Goal: Task Accomplishment & Management: Manage account settings

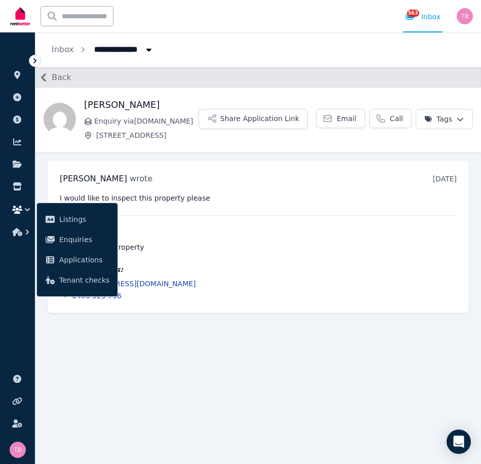
click at [127, 49] on span "All Properties" at bounding box center [127, 49] width 79 height 16
type input "**********"
drag, startPoint x: 181, startPoint y: 49, endPoint x: 169, endPoint y: 60, distance: 16.9
click at [184, 49] on div "**********" at bounding box center [258, 49] width 446 height 34
click at [16, 212] on icon "button" at bounding box center [17, 210] width 10 height 8
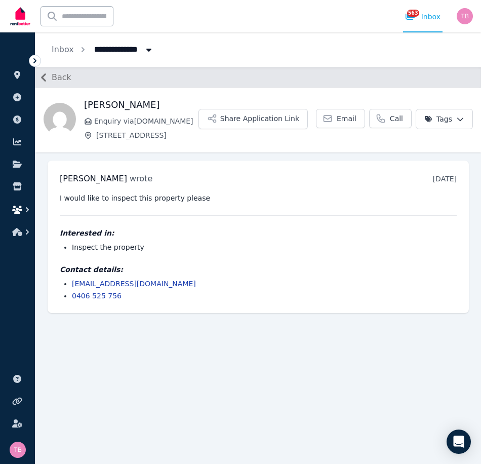
click at [23, 210] on icon "button" at bounding box center [27, 210] width 10 height 10
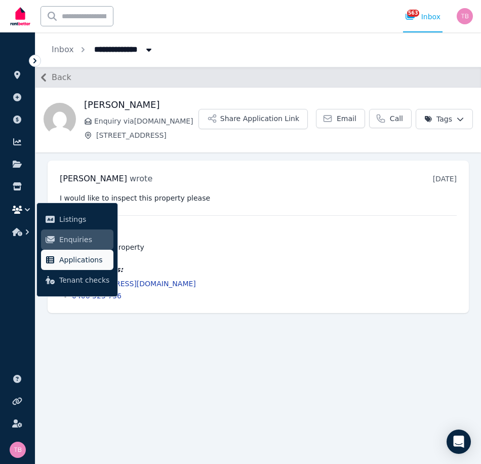
click at [78, 259] on span "Applications" at bounding box center [84, 260] width 50 height 12
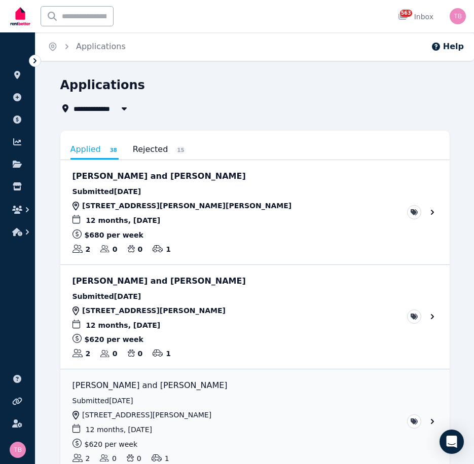
click at [127, 108] on icon "button" at bounding box center [124, 108] width 10 height 8
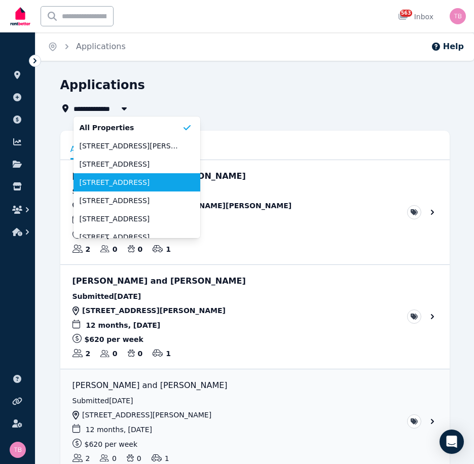
scroll to position [51, 0]
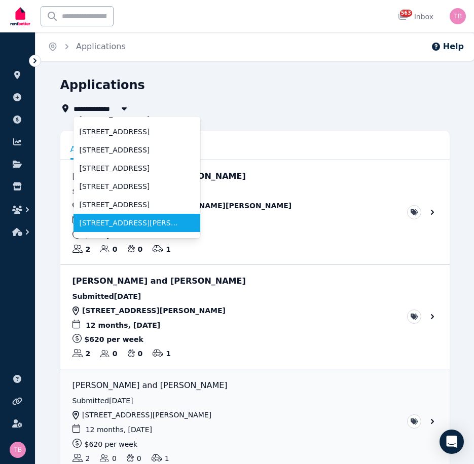
click at [110, 223] on span "[STREET_ADDRESS][PERSON_NAME][PERSON_NAME]" at bounding box center [131, 223] width 102 height 10
type input "**********"
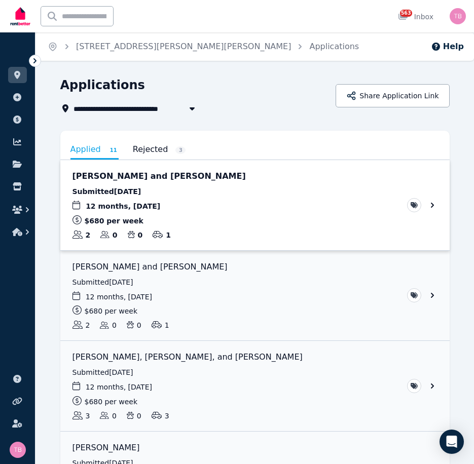
click at [430, 204] on link "View application: Max Gracie and Jenna Peisley" at bounding box center [254, 205] width 389 height 90
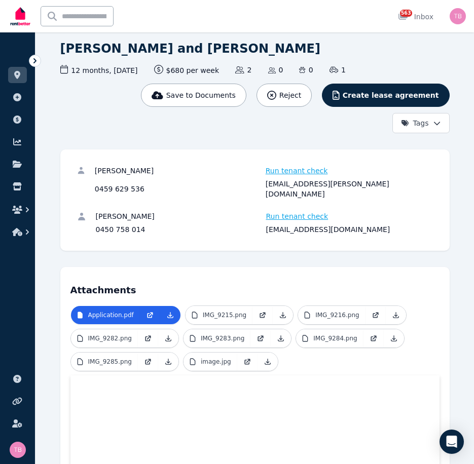
scroll to position [101, 0]
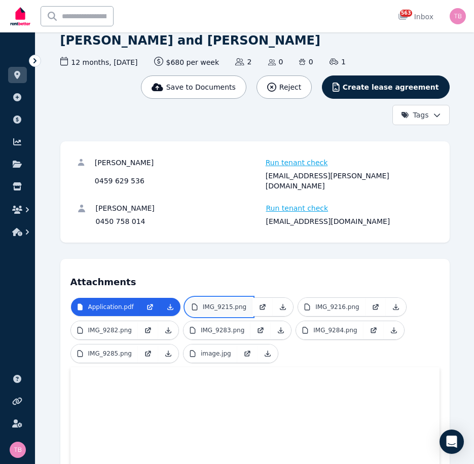
click at [211, 303] on p "IMG_9215.png" at bounding box center [225, 307] width 44 height 8
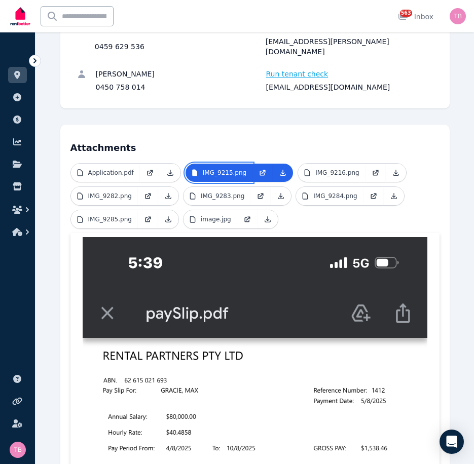
scroll to position [253, 0]
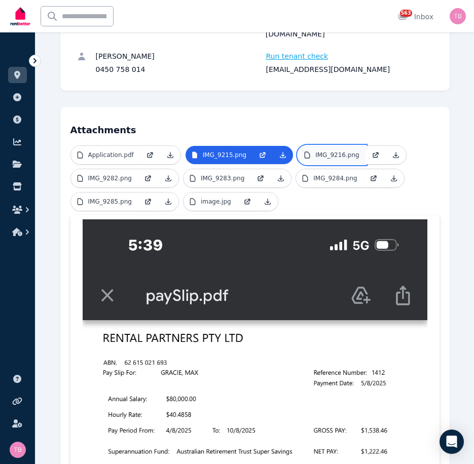
click at [315, 151] on p "IMG_9216.png" at bounding box center [337, 155] width 44 height 8
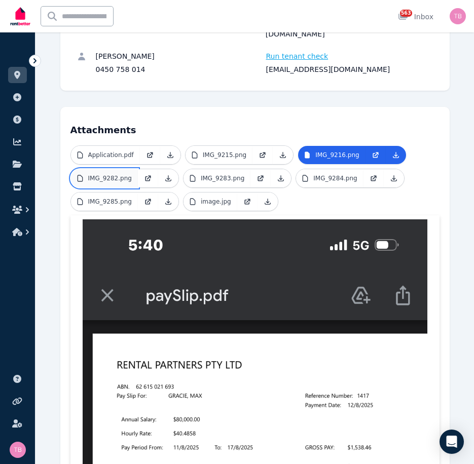
click at [87, 169] on link "IMG_9282.png" at bounding box center [104, 178] width 67 height 18
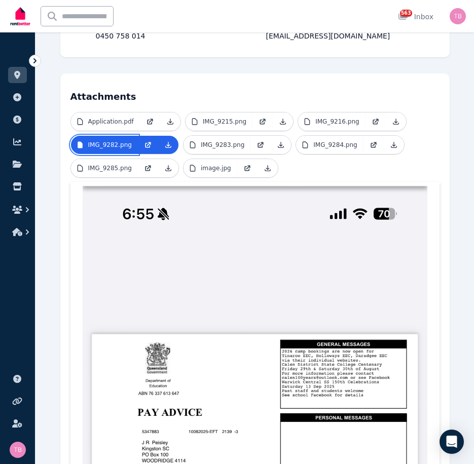
scroll to position [304, 0]
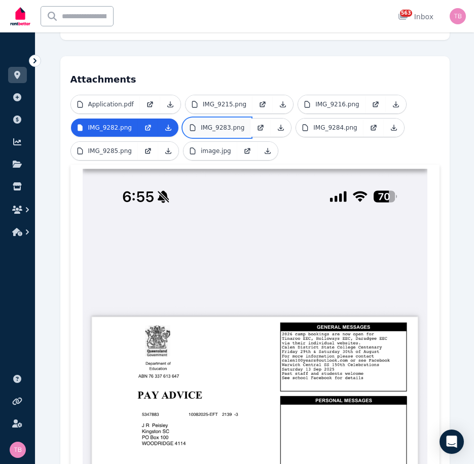
click at [214, 124] on p "IMG_9283.png" at bounding box center [223, 128] width 44 height 8
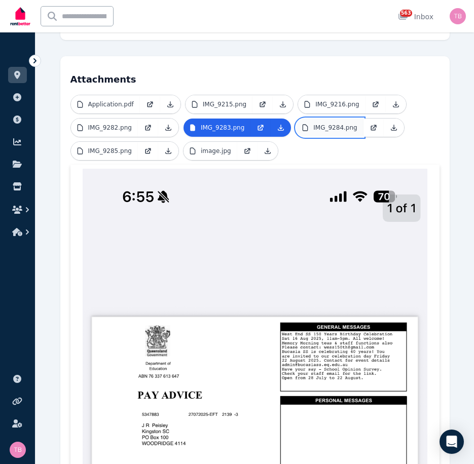
click at [319, 124] on p "IMG_9284.png" at bounding box center [335, 128] width 44 height 8
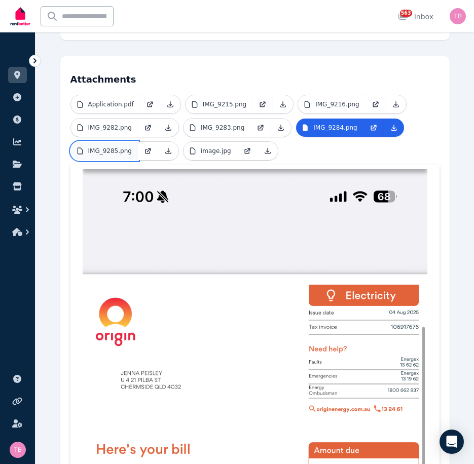
click at [92, 147] on p "IMG_9285.png" at bounding box center [110, 151] width 44 height 8
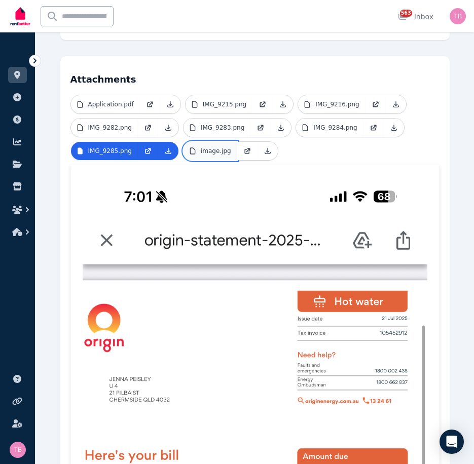
click at [203, 147] on p "image.jpg" at bounding box center [216, 151] width 30 height 8
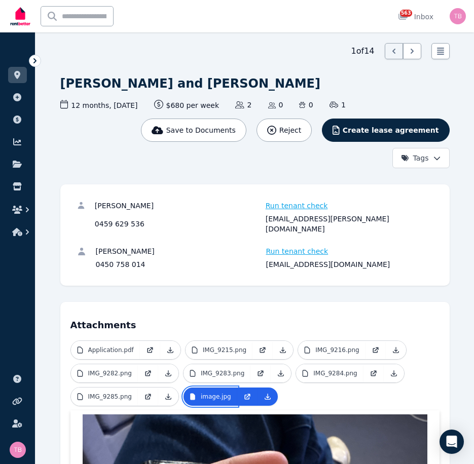
scroll to position [0, 0]
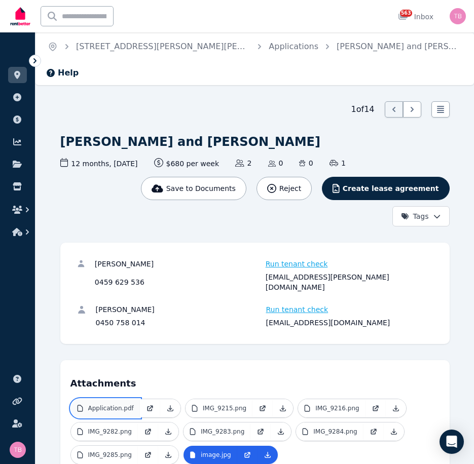
click at [109, 404] on p "Application.pdf" at bounding box center [111, 408] width 46 height 8
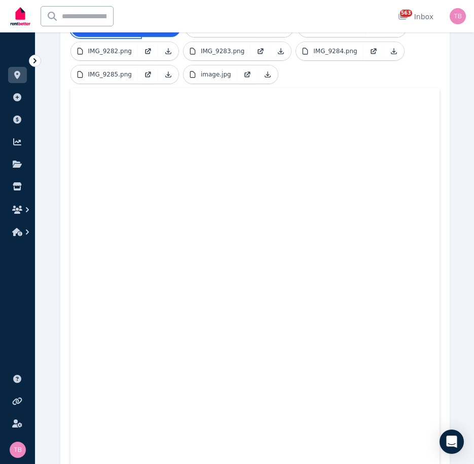
scroll to position [434, 0]
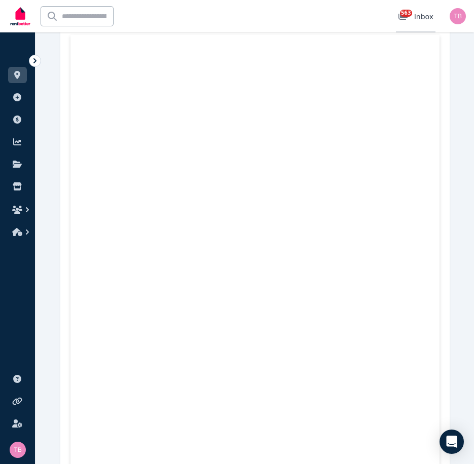
click at [407, 12] on span "563" at bounding box center [406, 13] width 12 height 7
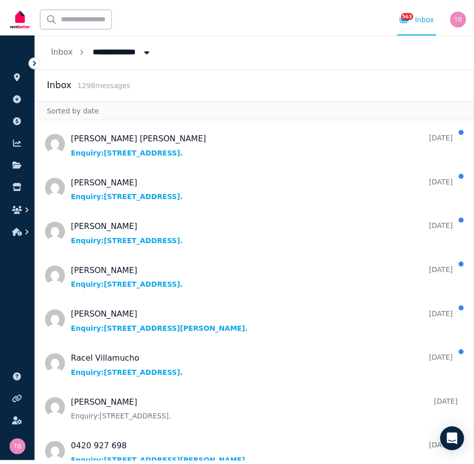
scroll to position [506, 0]
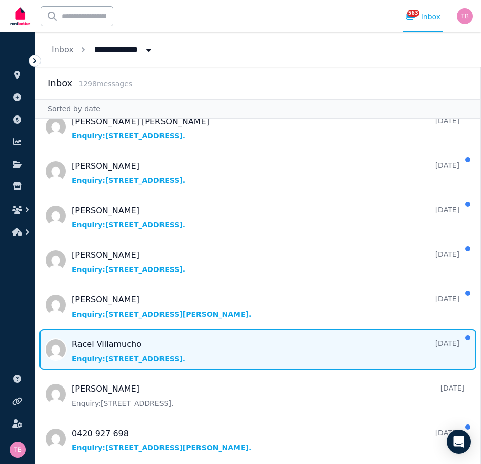
click at [118, 345] on span "Message list" at bounding box center [257, 349] width 445 height 41
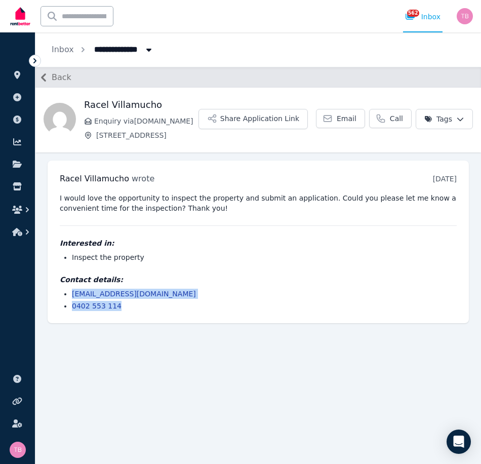
drag, startPoint x: 115, startPoint y: 304, endPoint x: 69, endPoint y: 297, distance: 46.6
click at [69, 297] on ul "[EMAIL_ADDRESS][DOMAIN_NAME] 0402 553 114" at bounding box center [258, 300] width 397 height 22
copy ul "[EMAIL_ADDRESS][DOMAIN_NAME] 0402 553 114"
click at [16, 209] on icon "button" at bounding box center [17, 210] width 10 height 8
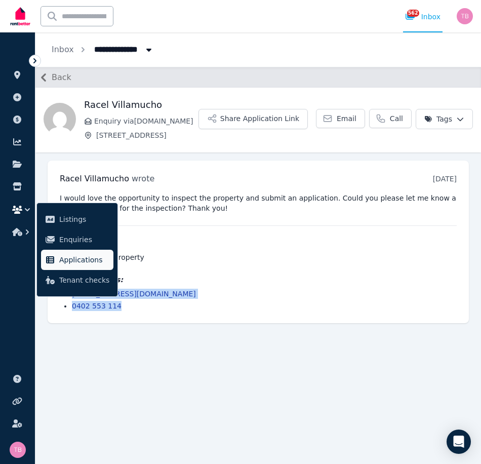
click at [81, 260] on span "Applications" at bounding box center [84, 260] width 50 height 12
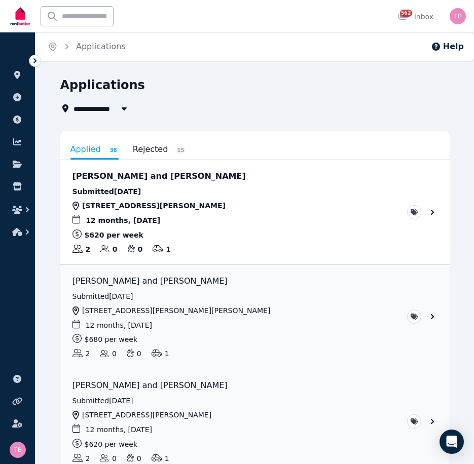
click at [93, 107] on span "All Properties" at bounding box center [105, 108] width 65 height 12
type input "**********"
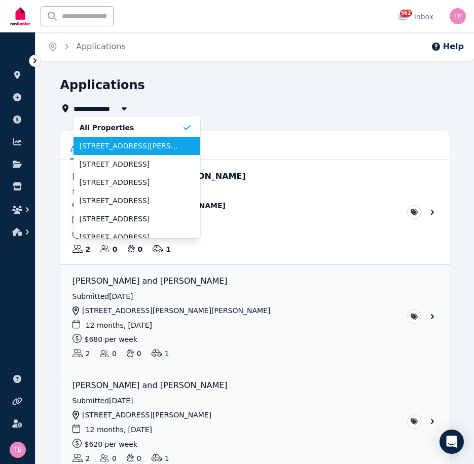
click at [103, 146] on span "[STREET_ADDRESS][PERSON_NAME]" at bounding box center [131, 146] width 102 height 10
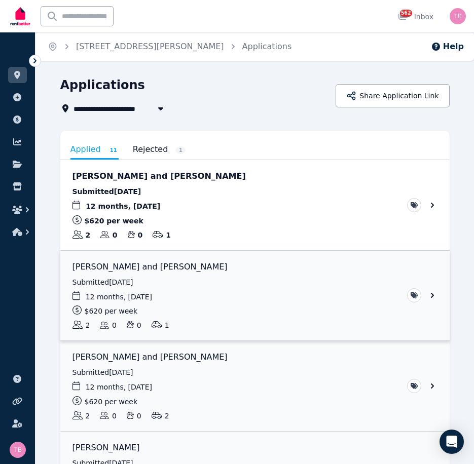
click at [433, 295] on link "View application: Ellia Bacon and Dane Jarvis" at bounding box center [254, 296] width 389 height 90
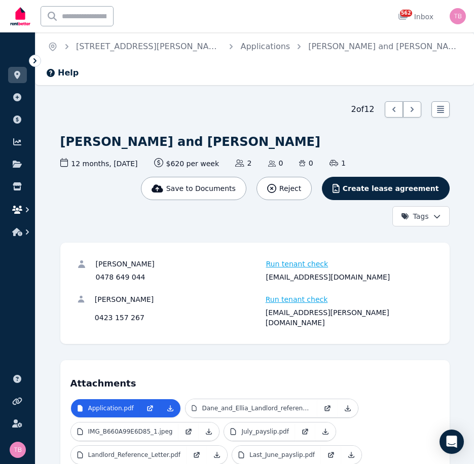
click at [19, 209] on icon "button" at bounding box center [17, 210] width 10 height 8
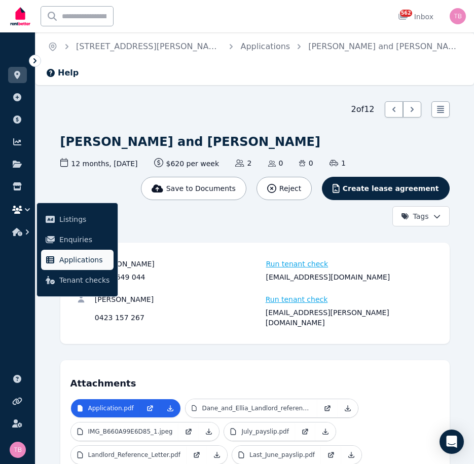
click at [55, 256] on link "Applications" at bounding box center [77, 260] width 72 height 20
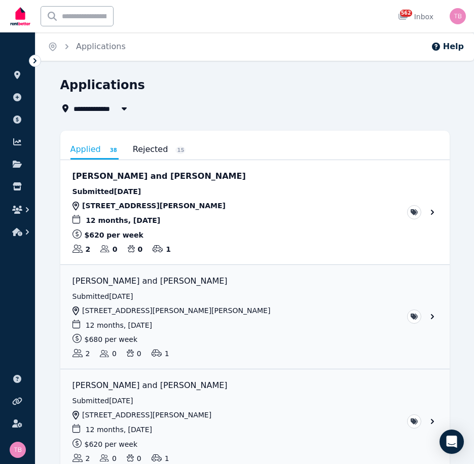
click at [94, 111] on span "All Properties" at bounding box center [105, 108] width 65 height 12
type input "**********"
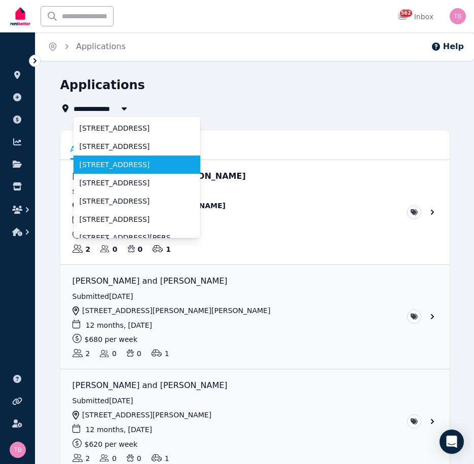
scroll to position [51, 0]
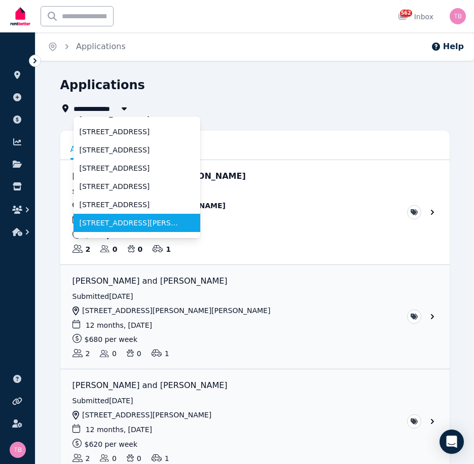
click at [132, 222] on span "[STREET_ADDRESS][PERSON_NAME][PERSON_NAME]" at bounding box center [131, 223] width 102 height 10
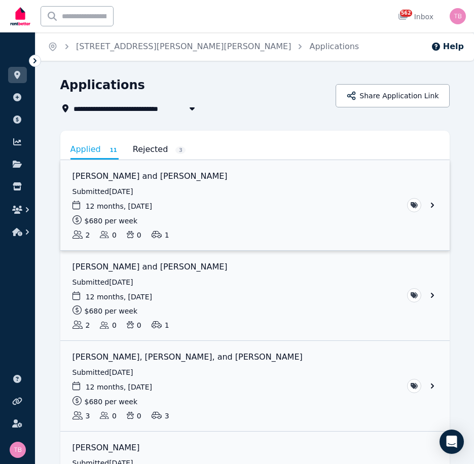
click at [433, 205] on link "View application: Max Gracie and Jenna Peisley" at bounding box center [254, 205] width 389 height 90
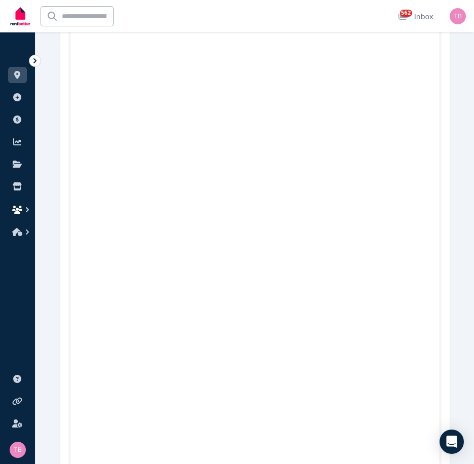
scroll to position [1165, 0]
click at [14, 209] on icon "button" at bounding box center [17, 210] width 10 height 8
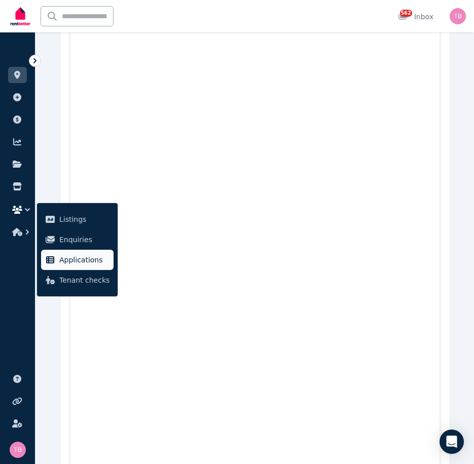
click at [79, 263] on span "Applications" at bounding box center [84, 260] width 50 height 12
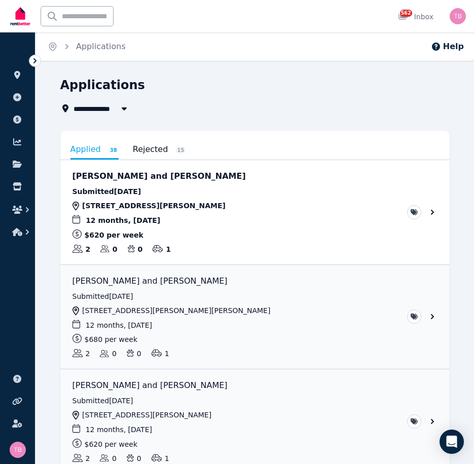
click at [112, 108] on span "All Properties" at bounding box center [105, 108] width 65 height 12
type input "**********"
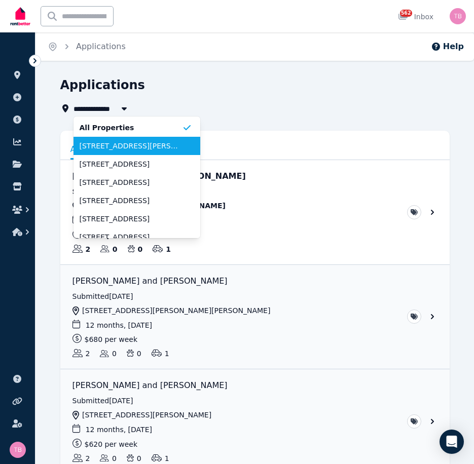
click at [105, 146] on span "[STREET_ADDRESS][PERSON_NAME]" at bounding box center [131, 146] width 102 height 10
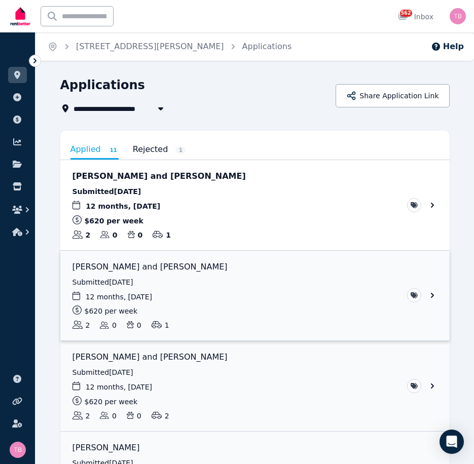
click at [433, 295] on link "View application: Ellia Bacon and Dane Jarvis" at bounding box center [254, 296] width 389 height 90
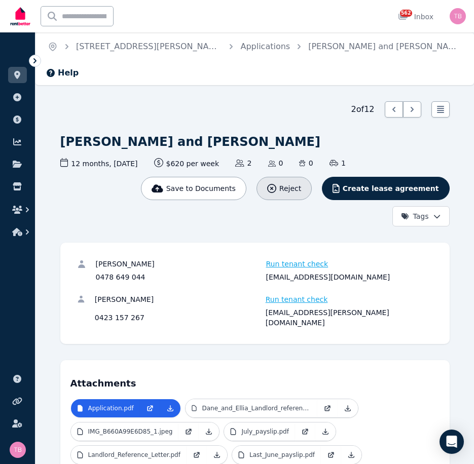
click at [301, 183] on span "Reject" at bounding box center [290, 188] width 22 height 10
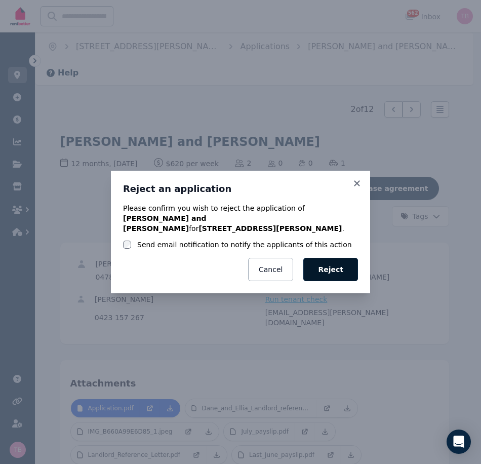
click at [330, 264] on button "Reject" at bounding box center [330, 269] width 55 height 23
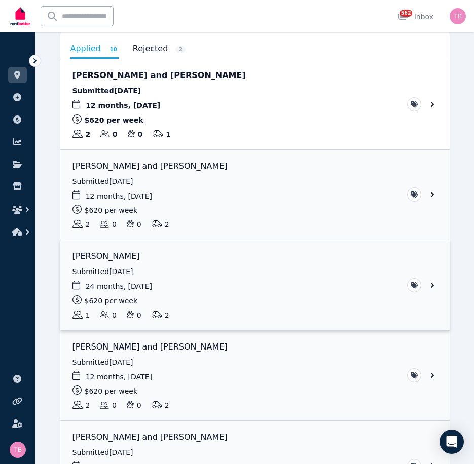
scroll to position [101, 0]
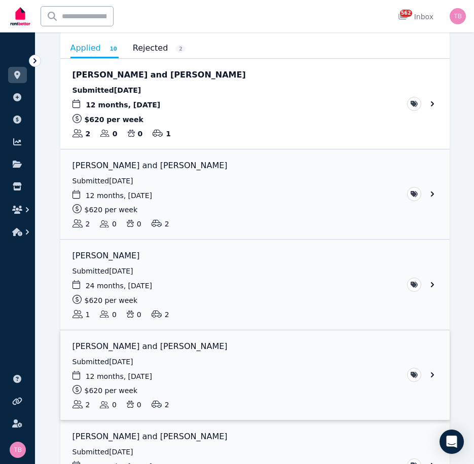
click at [433, 376] on link "View application: Yunho Cho and Hayeong Nam" at bounding box center [254, 375] width 389 height 90
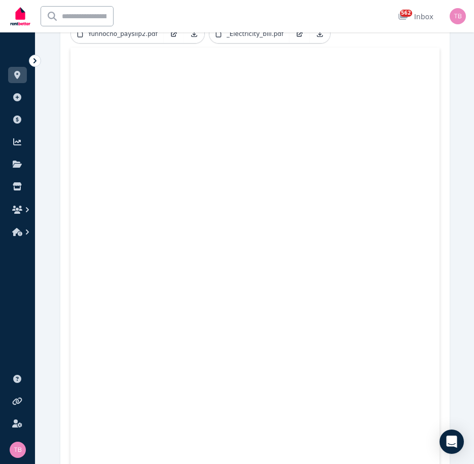
scroll to position [550, 0]
click at [19, 208] on icon "button" at bounding box center [17, 210] width 10 height 8
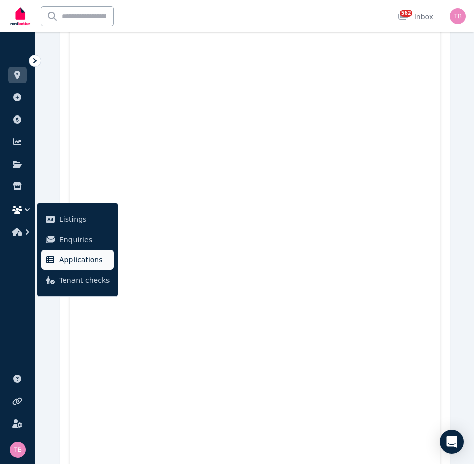
click at [71, 257] on span "Applications" at bounding box center [84, 260] width 50 height 12
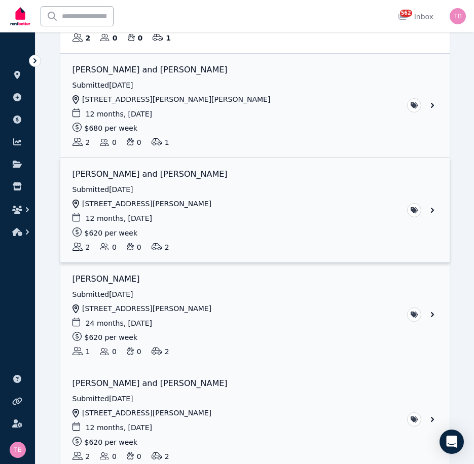
scroll to position [253, 0]
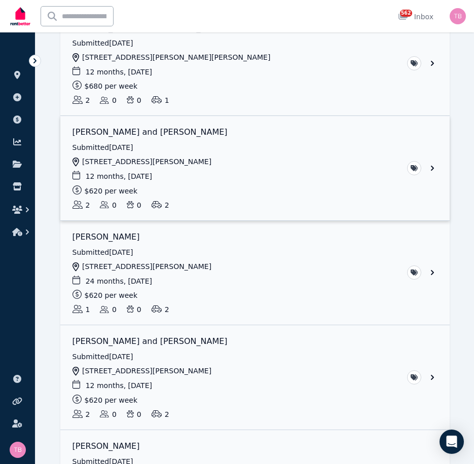
click at [431, 167] on link "View application: Nelvin Jose and Priya Pious" at bounding box center [254, 168] width 389 height 104
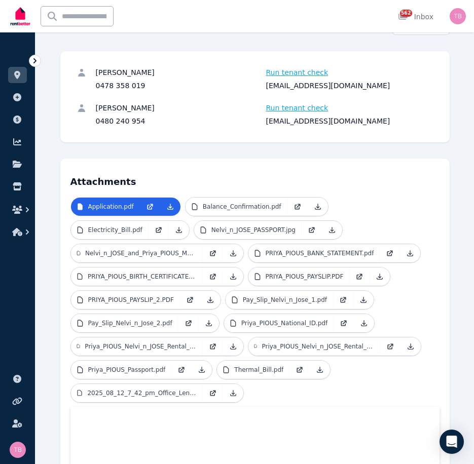
scroll to position [94, 0]
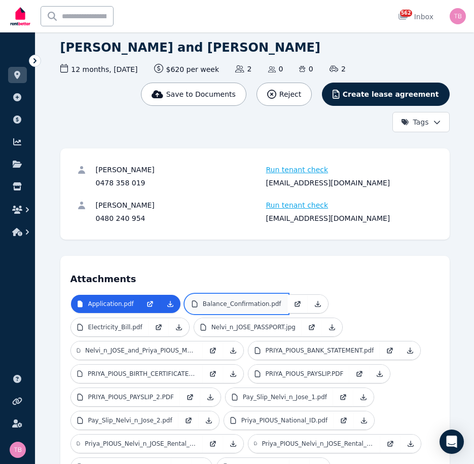
click at [217, 300] on p "Balance_Confirmation.pdf" at bounding box center [242, 304] width 79 height 8
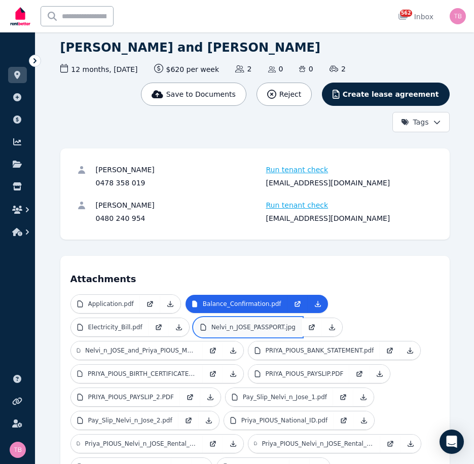
click at [211, 323] on p "Nelvi_n_JOSE_PASSPORT.jpg" at bounding box center [253, 327] width 84 height 8
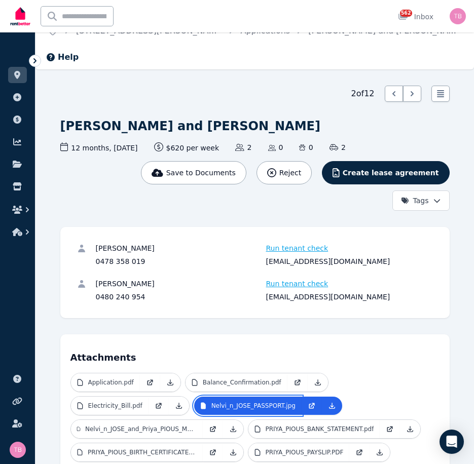
scroll to position [0, 0]
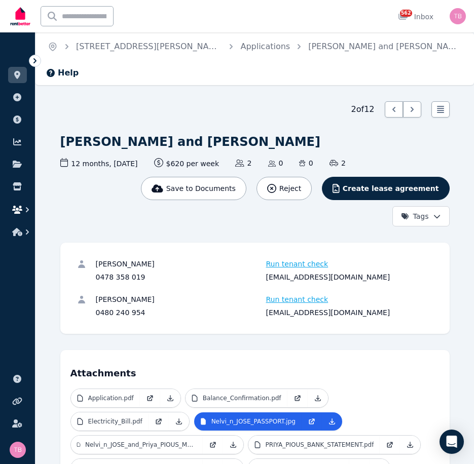
click at [19, 210] on icon "button" at bounding box center [17, 210] width 10 height 8
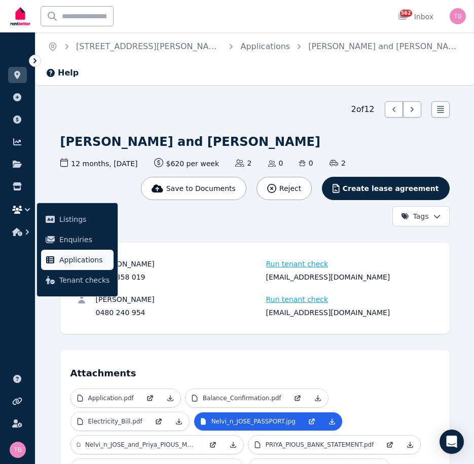
click at [77, 258] on span "Applications" at bounding box center [84, 260] width 50 height 12
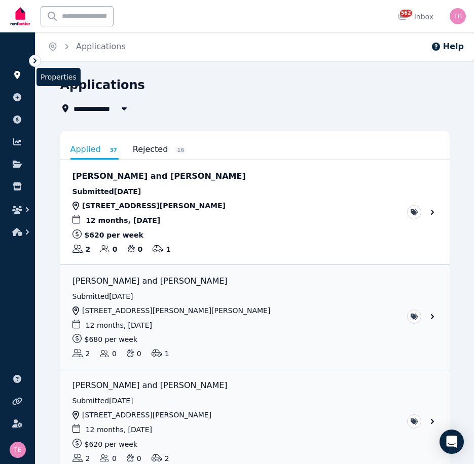
click at [17, 74] on icon at bounding box center [17, 75] width 10 height 8
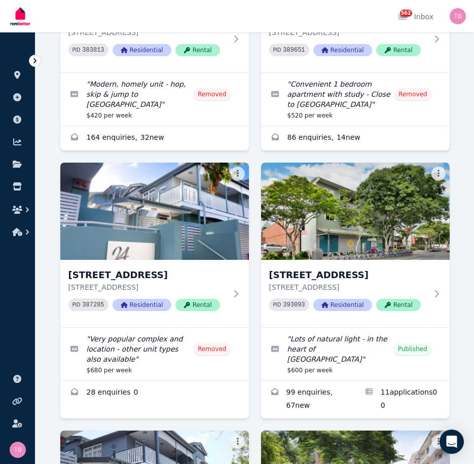
scroll to position [2127, 0]
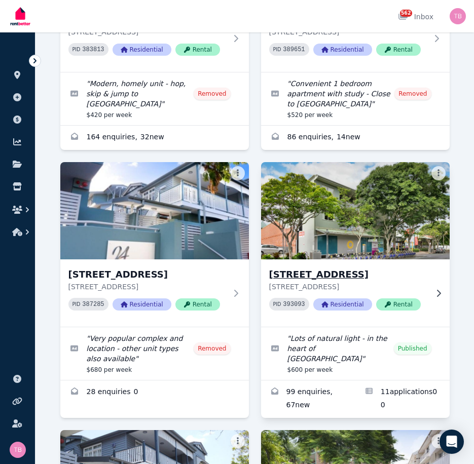
click at [334, 267] on h3 "[STREET_ADDRESS]" at bounding box center [348, 274] width 158 height 14
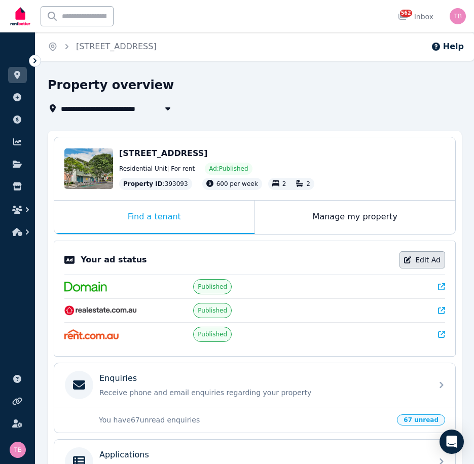
click at [423, 260] on link "Edit Ad" at bounding box center [422, 259] width 46 height 17
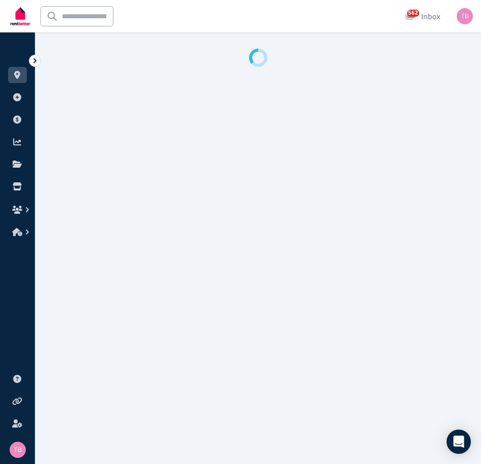
select select "**********"
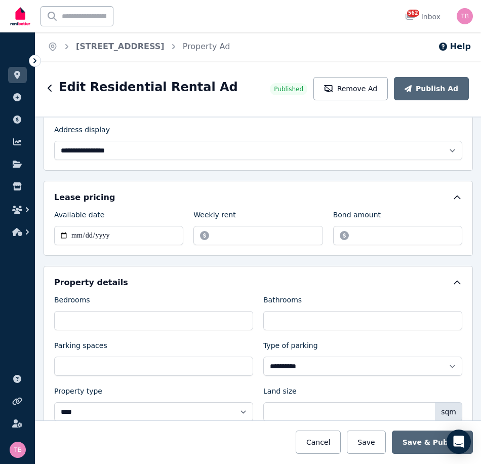
scroll to position [253, 0]
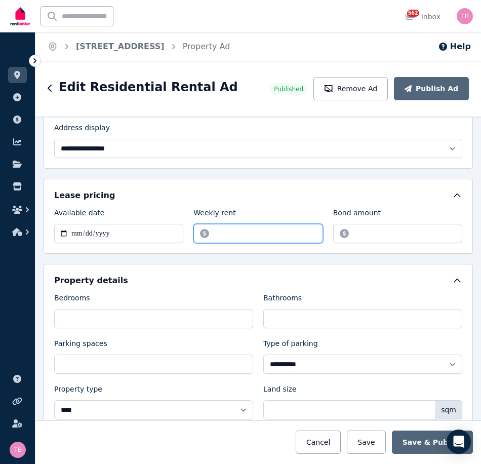
drag, startPoint x: 237, startPoint y: 231, endPoint x: 172, endPoint y: 235, distance: 65.4
click at [173, 235] on div "**********" at bounding box center [258, 225] width 408 height 35
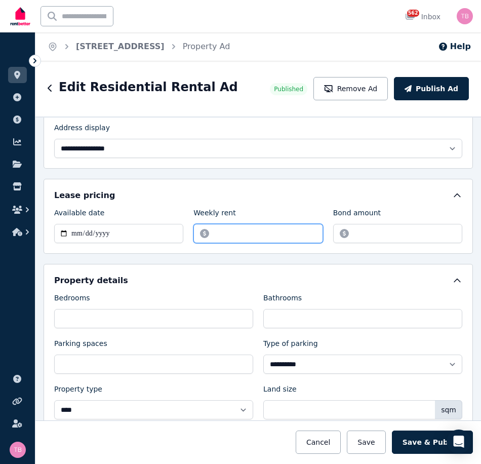
type input "******"
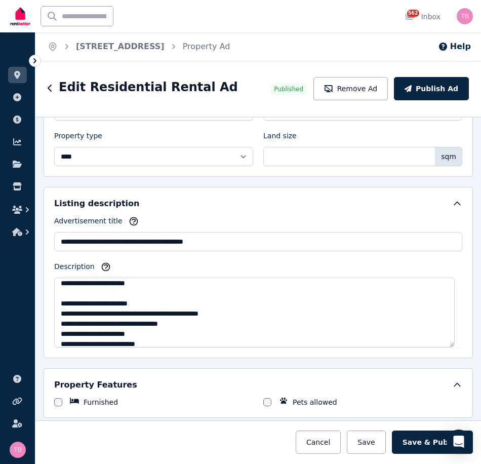
scroll to position [51, 0]
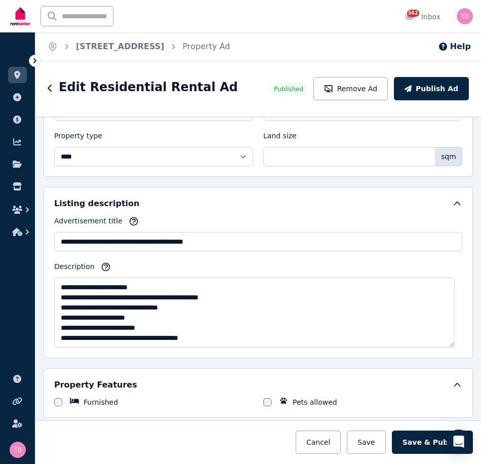
type input "*******"
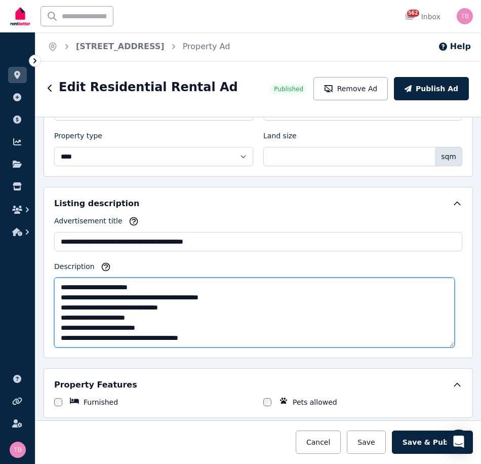
click at [203, 305] on textarea "**********" at bounding box center [254, 313] width 401 height 70
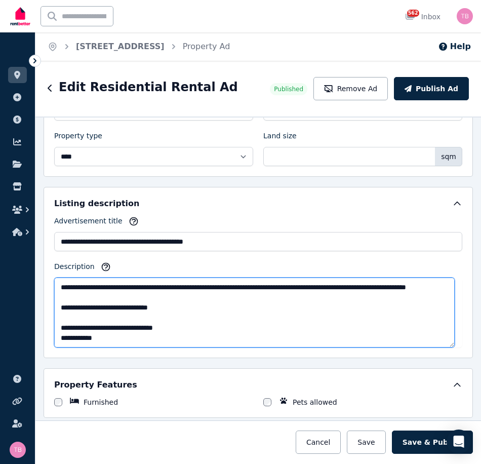
scroll to position [91, 0]
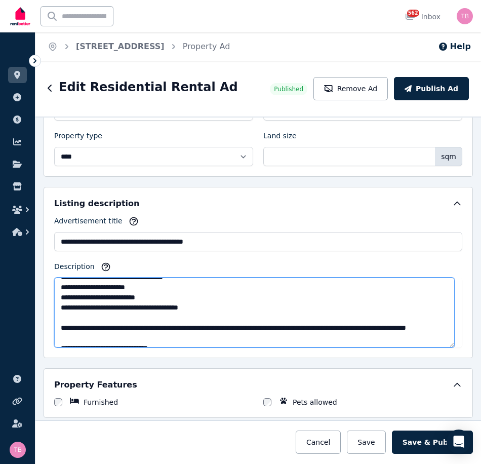
click at [166, 335] on textarea "**********" at bounding box center [254, 313] width 401 height 70
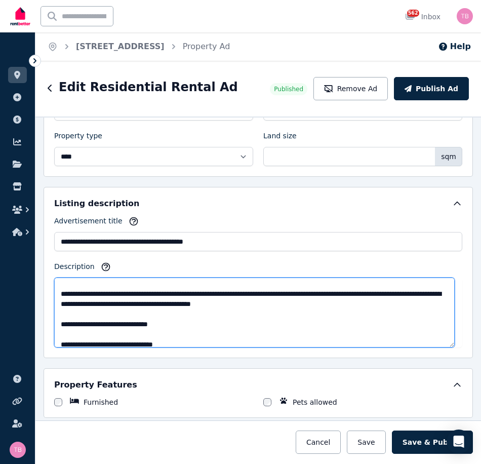
scroll to position [142, 0]
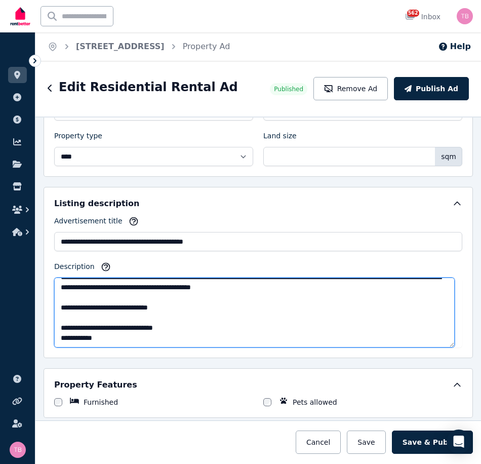
drag, startPoint x: 120, startPoint y: 307, endPoint x: 342, endPoint y: 319, distance: 222.7
click at [342, 319] on textarea "**********" at bounding box center [254, 313] width 401 height 70
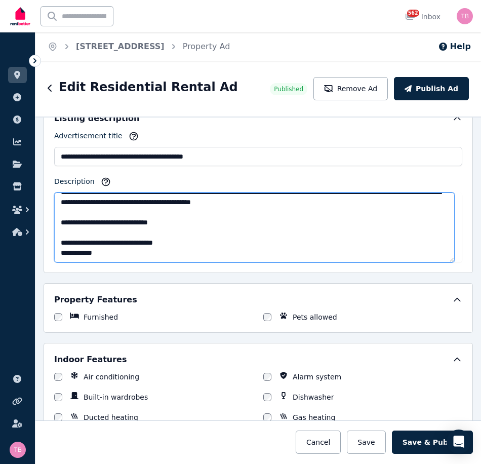
scroll to position [608, 0]
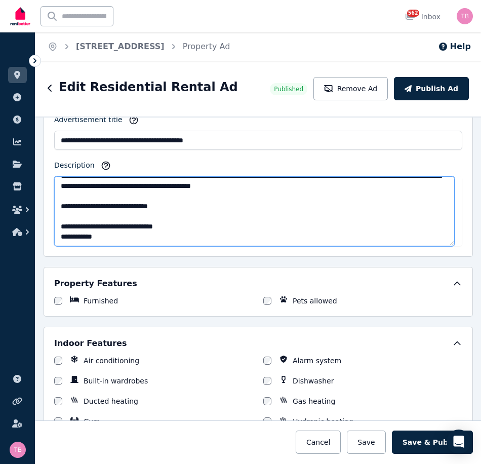
click at [193, 226] on textarea "**********" at bounding box center [254, 211] width 401 height 70
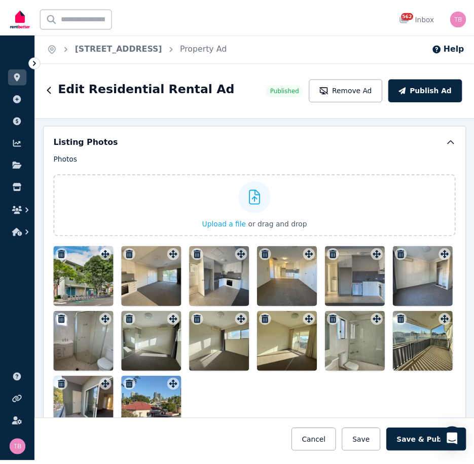
scroll to position [1216, 0]
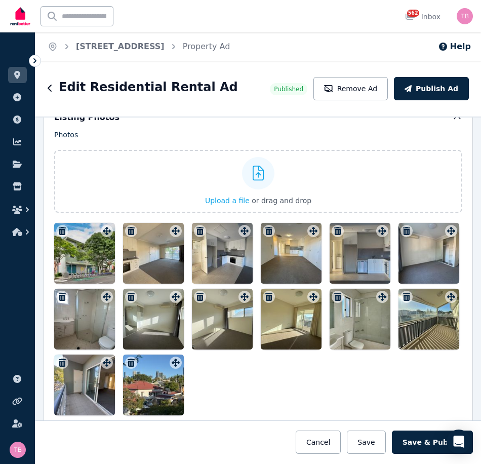
type textarea "**********"
click at [195, 299] on icon "button" at bounding box center [200, 297] width 10 height 8
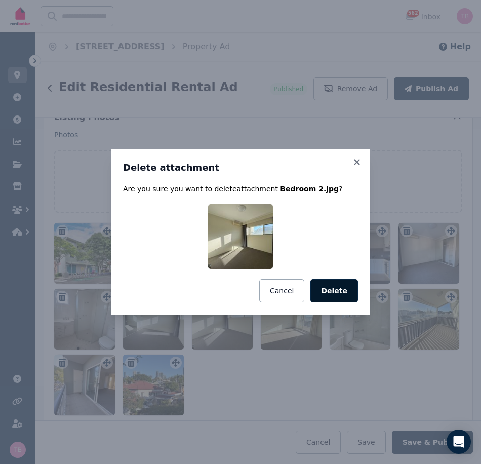
click at [338, 291] on button "Delete" at bounding box center [334, 290] width 48 height 23
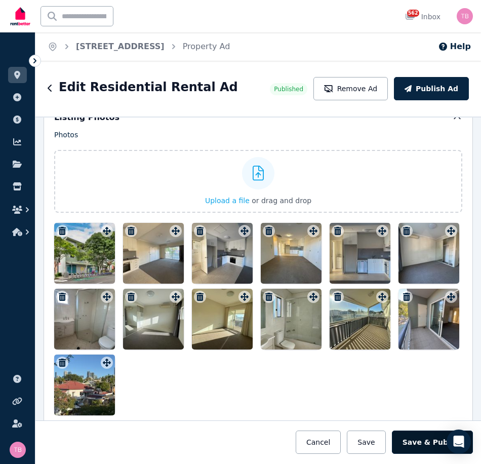
click at [420, 441] on button "Save & Publish" at bounding box center [432, 442] width 81 height 23
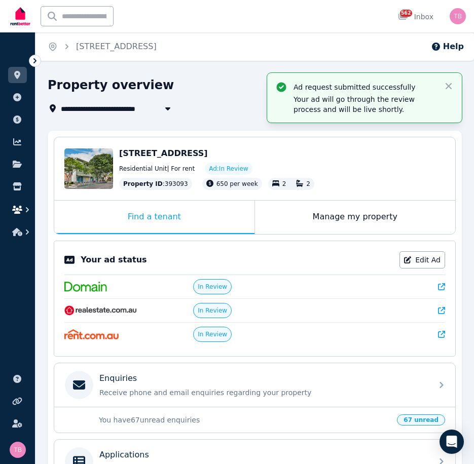
click at [20, 210] on icon "button" at bounding box center [17, 210] width 10 height 8
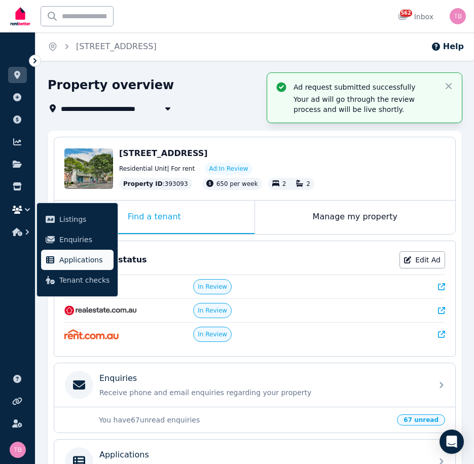
click at [72, 257] on span "Applications" at bounding box center [84, 260] width 50 height 12
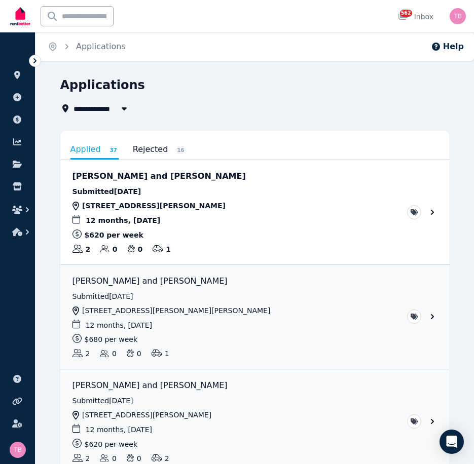
click at [86, 105] on span "All Properties" at bounding box center [105, 108] width 65 height 12
type input "**********"
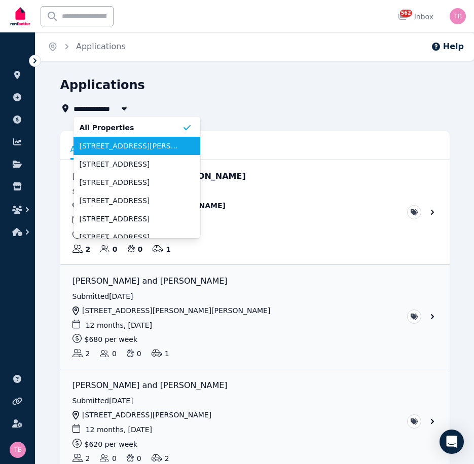
click at [108, 144] on span "[STREET_ADDRESS][PERSON_NAME]" at bounding box center [131, 146] width 102 height 10
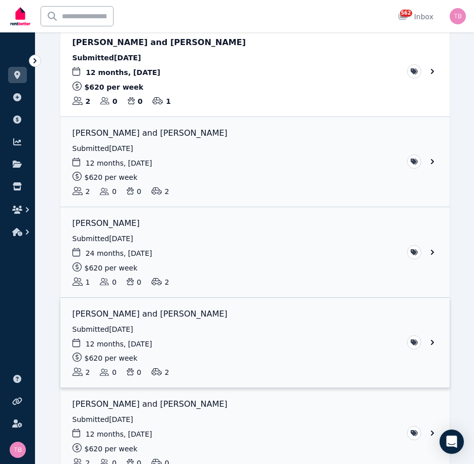
scroll to position [152, 0]
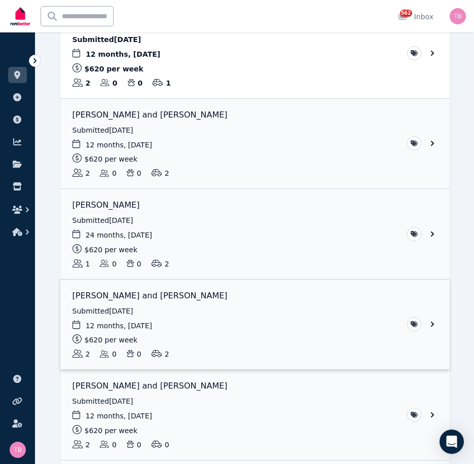
click at [431, 324] on link "View application: Yunho Cho and Hayeong Nam" at bounding box center [254, 325] width 389 height 90
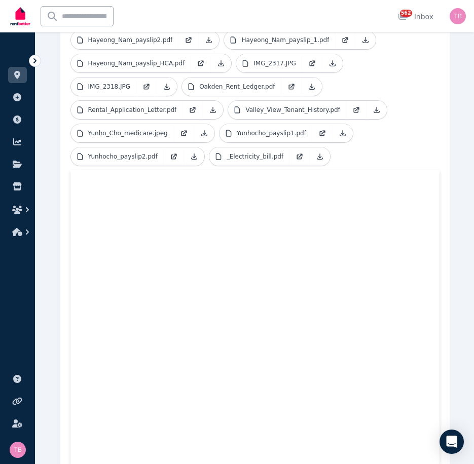
scroll to position [145, 0]
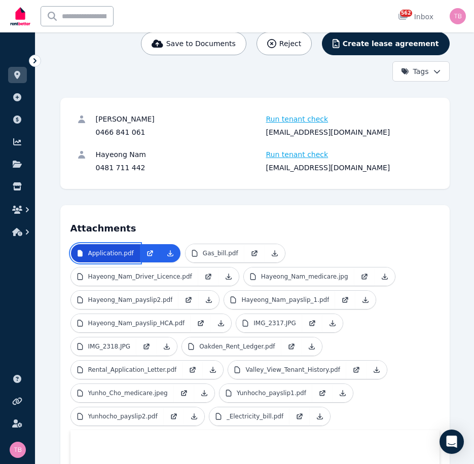
click at [112, 249] on p "Application.pdf" at bounding box center [111, 253] width 46 height 8
click at [166, 249] on icon at bounding box center [170, 253] width 8 height 8
click at [215, 249] on p "Gas_bill.pdf" at bounding box center [220, 253] width 35 height 8
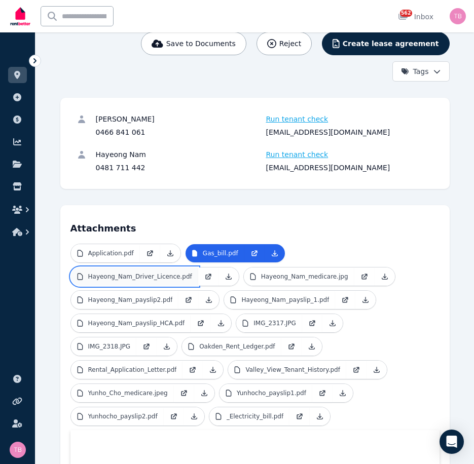
click at [142, 272] on p "Hayeong_Nam_Driver_Licence.pdf" at bounding box center [140, 276] width 104 height 8
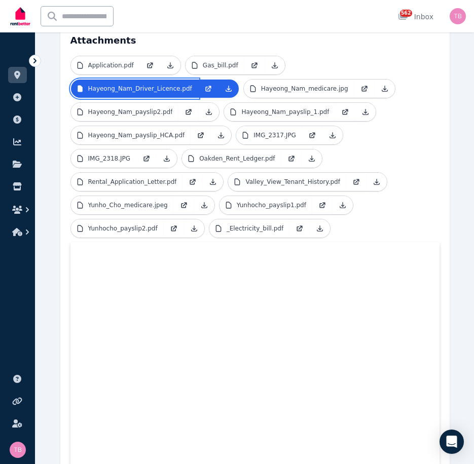
scroll to position [246, 0]
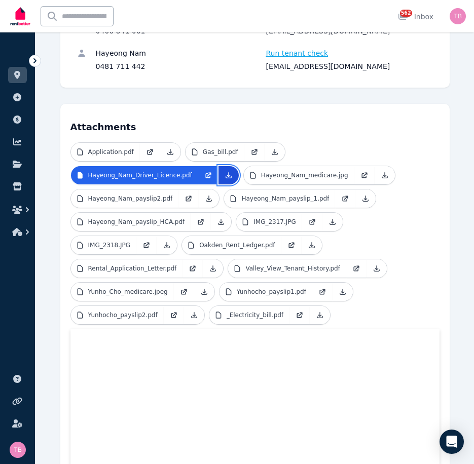
click at [224, 171] on icon at bounding box center [228, 175] width 8 height 8
click at [290, 171] on p "Hayeong_Nam_medicare.jpg" at bounding box center [304, 175] width 87 height 8
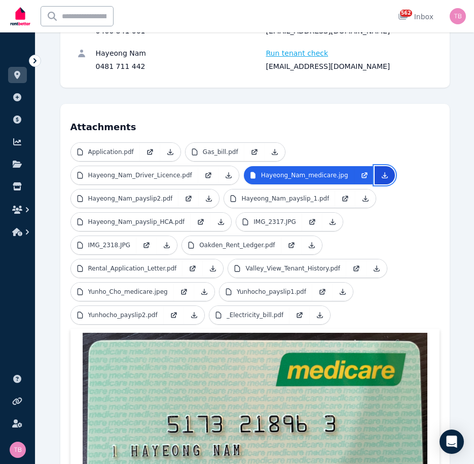
click at [381, 172] on icon at bounding box center [384, 175] width 6 height 6
click at [435, 219] on ul "Application.pdf Gas_bill.pdf Hayeong_Nam_Driver_Licence.pdf Hayeong_Nam_medicar…" at bounding box center [254, 235] width 369 height 186
click at [106, 194] on p "Hayeong_Nam_payslip2.pdf" at bounding box center [130, 198] width 85 height 8
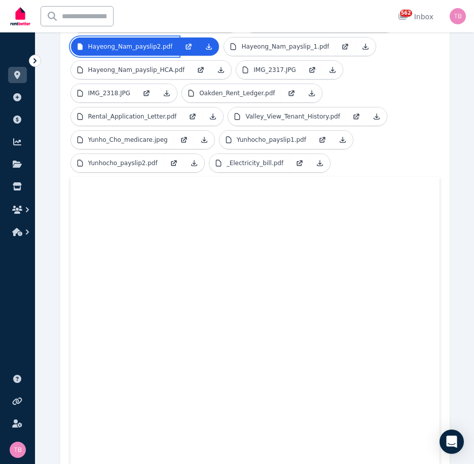
scroll to position [145, 0]
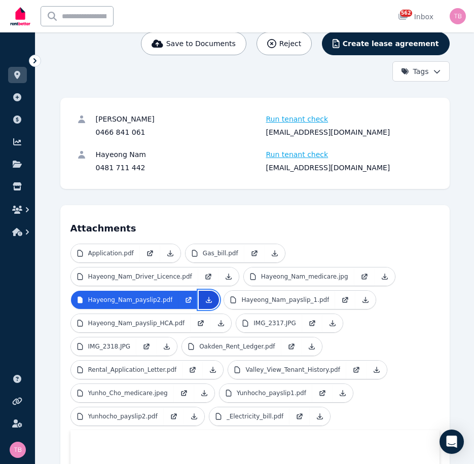
click at [205, 296] on icon at bounding box center [209, 300] width 8 height 8
click at [268, 296] on p "Hayeong_Nam_payslip_1.pdf" at bounding box center [285, 300] width 88 height 8
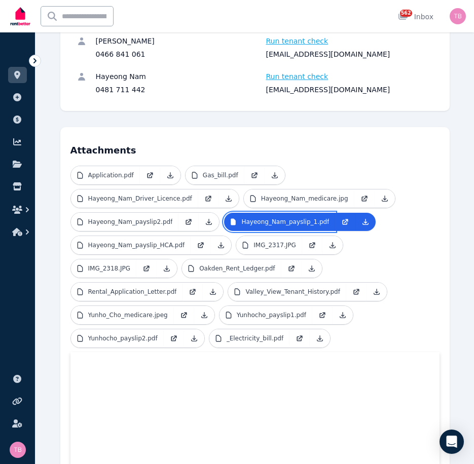
scroll to position [196, 0]
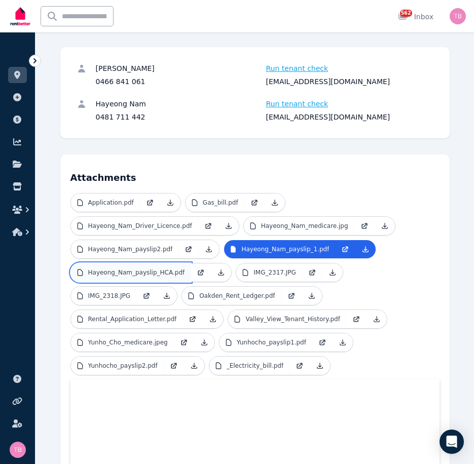
click at [109, 268] on p "Hayeong_Nam_payslip_HCA.pdf" at bounding box center [136, 272] width 97 height 8
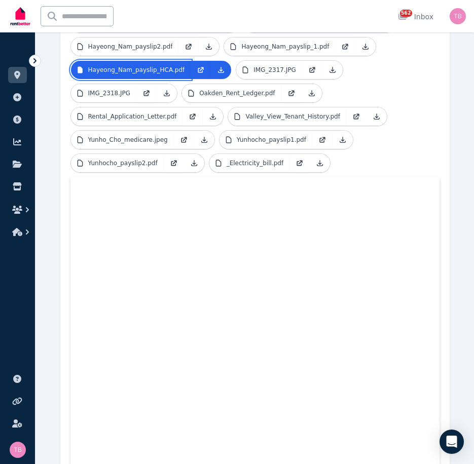
scroll to position [297, 0]
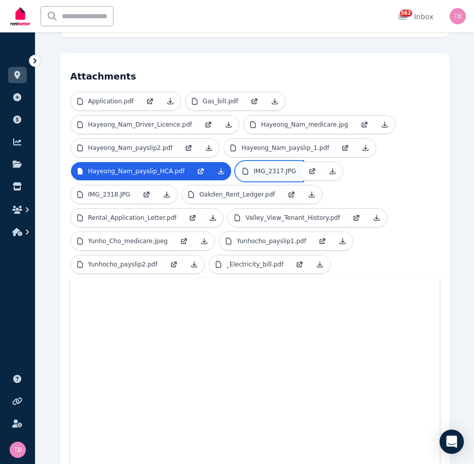
click at [253, 167] on p "IMG_2317.JPG" at bounding box center [274, 171] width 43 height 8
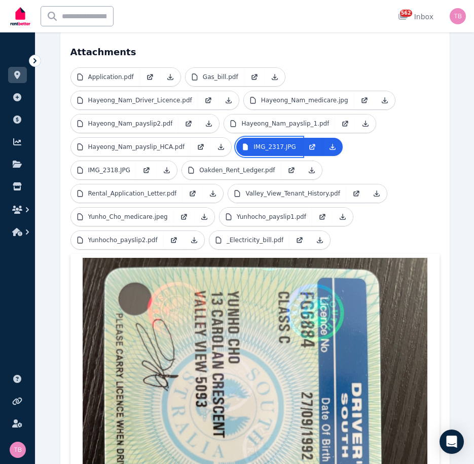
scroll to position [262, 0]
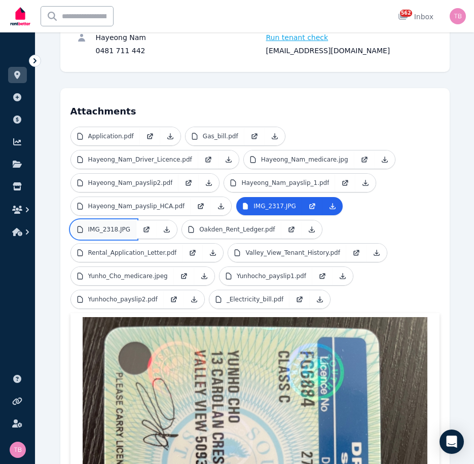
click at [108, 225] on p "IMG_2318.JPG" at bounding box center [109, 229] width 43 height 8
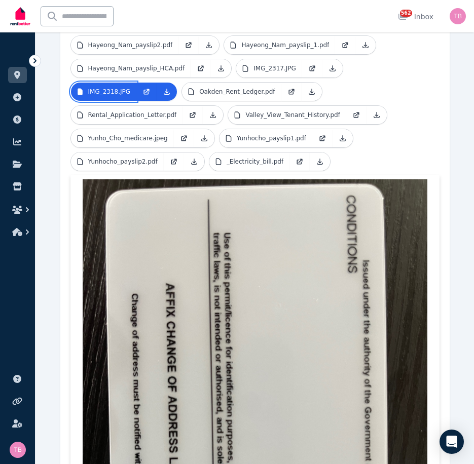
scroll to position [313, 0]
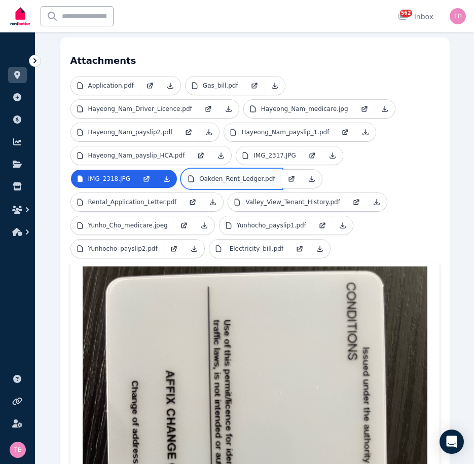
click at [216, 175] on p "Oakden_Rent_Ledger.pdf" at bounding box center [236, 179] width 75 height 8
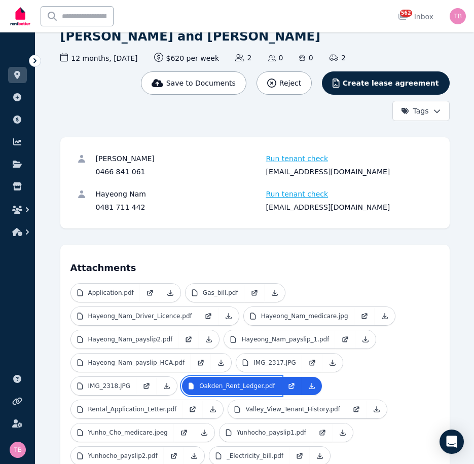
scroll to position [211, 0]
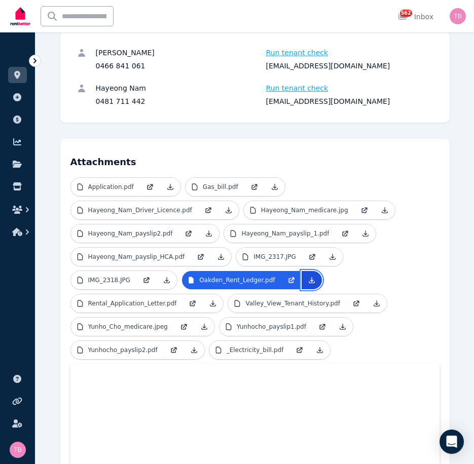
click at [307, 276] on icon at bounding box center [311, 280] width 8 height 8
click at [139, 299] on p "Rental_Application_Letter.pdf" at bounding box center [132, 303] width 89 height 8
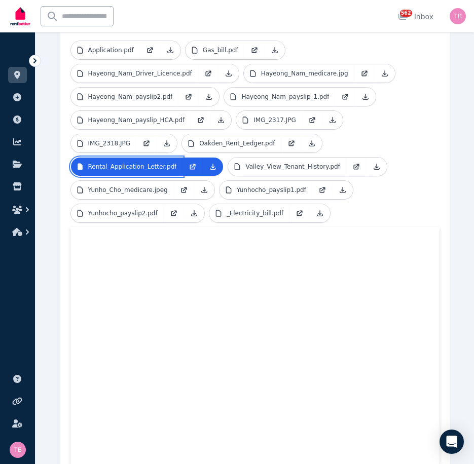
scroll to position [161, 0]
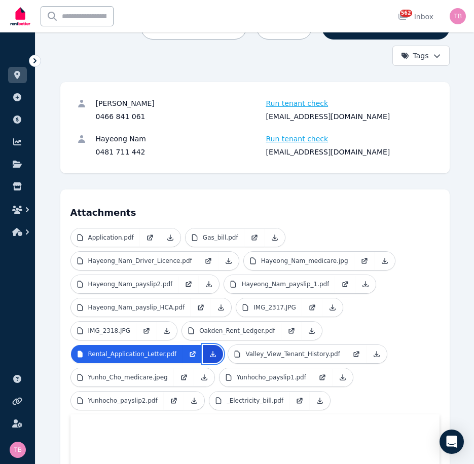
click at [209, 350] on icon at bounding box center [213, 354] width 8 height 8
click at [431, 283] on ul "Application.pdf Gas_bill.pdf Hayeong_Nam_Driver_Licence.pdf Hayeong_Nam_medicar…" at bounding box center [254, 321] width 369 height 186
click at [295, 350] on p "Valley_View_Tenant_History.pdf" at bounding box center [292, 354] width 94 height 8
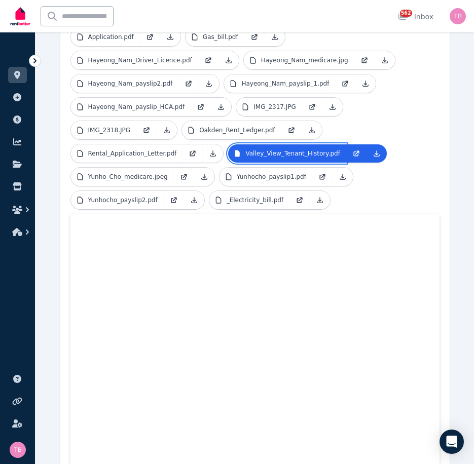
scroll to position [211, 0]
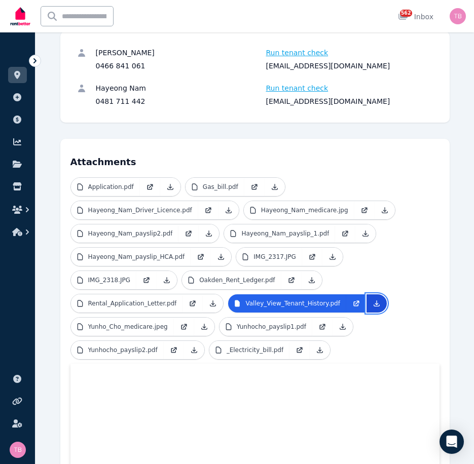
click at [372, 299] on icon at bounding box center [376, 303] width 8 height 8
click at [102, 323] on p "Yunho_Cho_medicare.jpeg" at bounding box center [128, 327] width 80 height 8
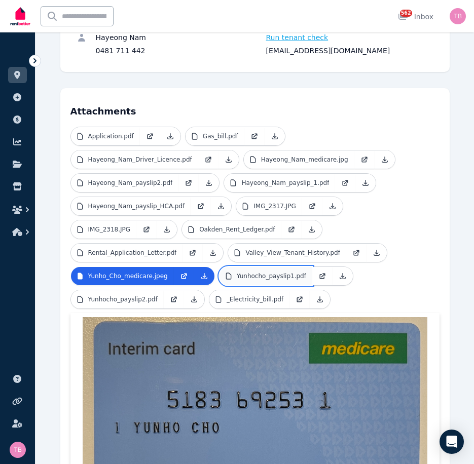
click at [249, 272] on p "Yunhocho_payslip1.pdf" at bounding box center [271, 276] width 69 height 8
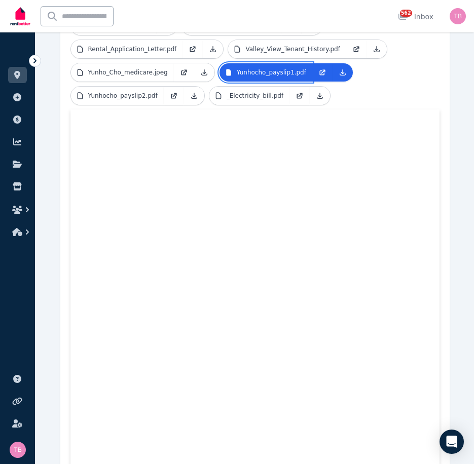
scroll to position [449, 0]
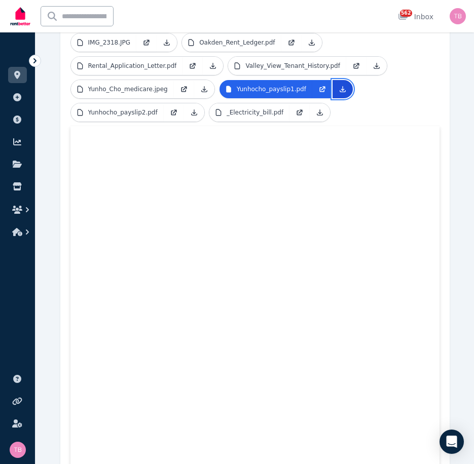
click at [338, 85] on icon at bounding box center [342, 89] width 8 height 8
click at [190, 108] on icon at bounding box center [194, 112] width 8 height 8
click at [467, 136] on div "4 of 12 List view [PERSON_NAME] and Hayeong Nam Save to Documents Reject Create…" at bounding box center [254, 179] width 438 height 1053
click at [125, 108] on p "Yunhocho_payslip2.pdf" at bounding box center [122, 112] width 69 height 8
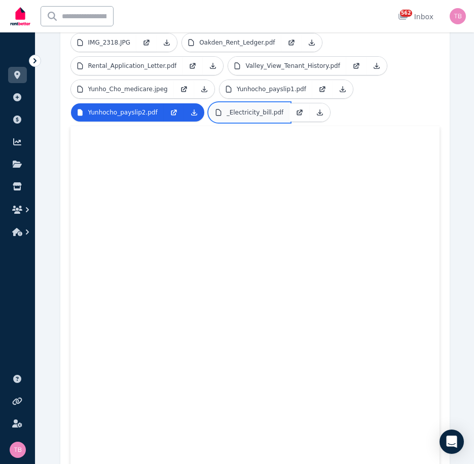
click at [246, 108] on p "_Electricity_bill.pdf" at bounding box center [254, 112] width 57 height 8
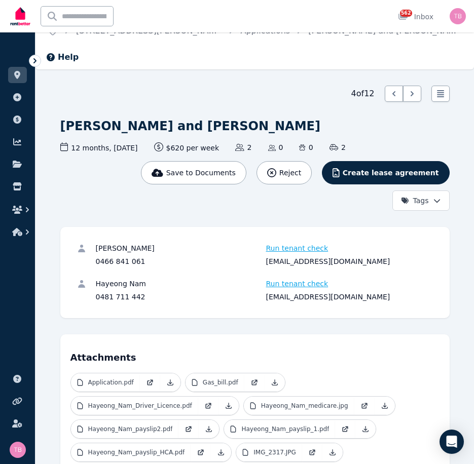
scroll to position [0, 0]
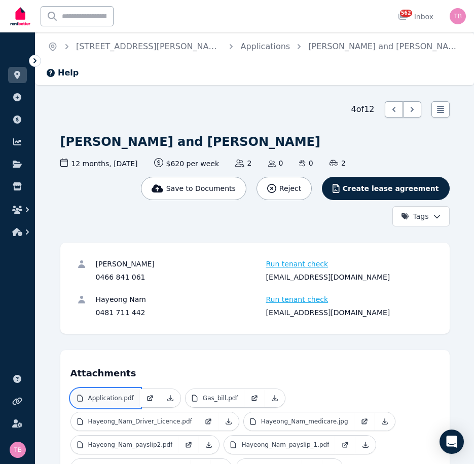
click at [100, 394] on p "Application.pdf" at bounding box center [111, 398] width 46 height 8
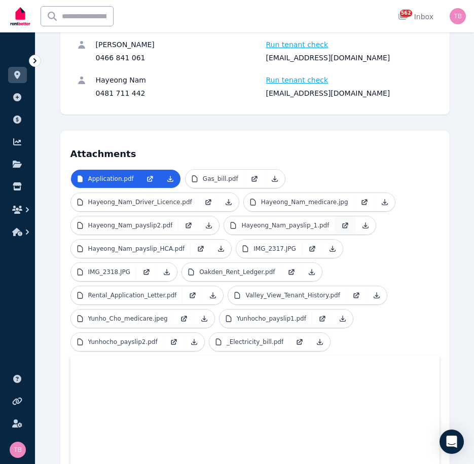
scroll to position [253, 0]
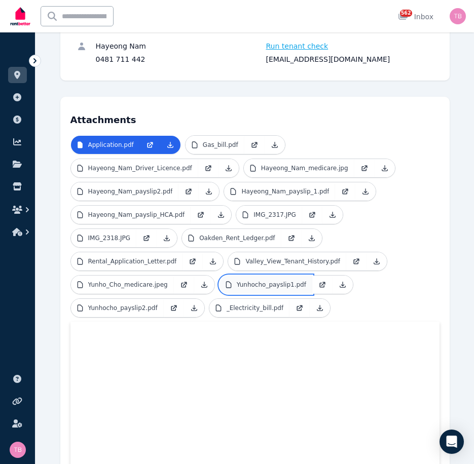
click at [266, 281] on p "Yunhocho_payslip1.pdf" at bounding box center [271, 285] width 69 height 8
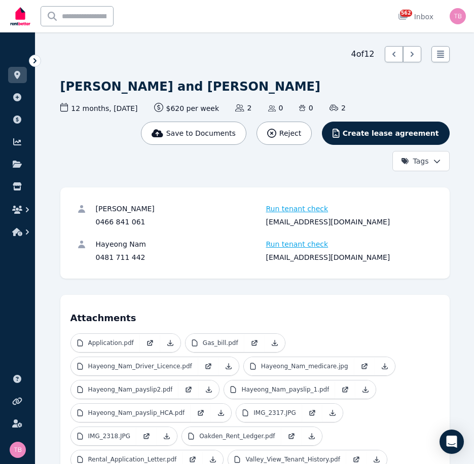
scroll to position [0, 0]
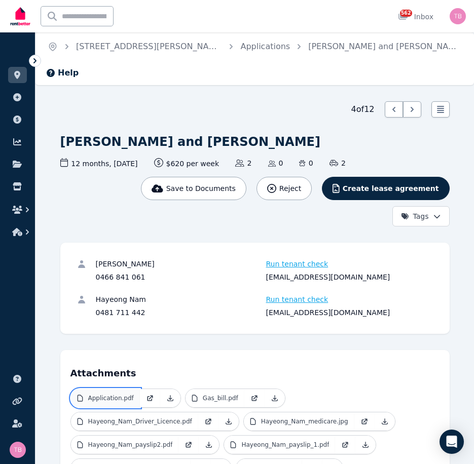
click at [102, 394] on p "Application.pdf" at bounding box center [111, 398] width 46 height 8
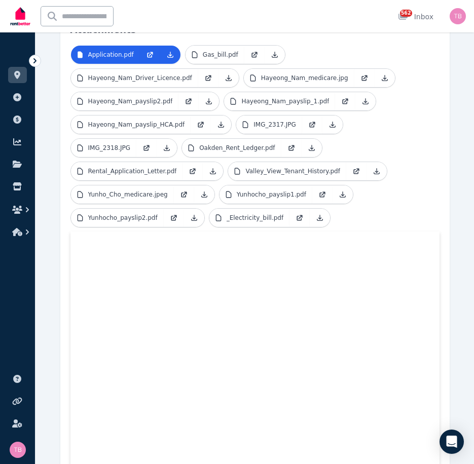
scroll to position [203, 0]
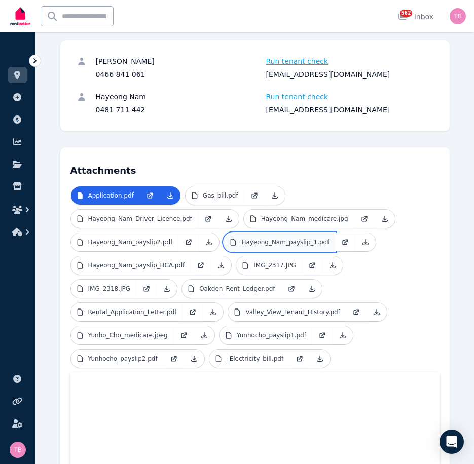
click at [266, 238] on p "Hayeong_Nam_payslip_1.pdf" at bounding box center [285, 242] width 88 height 8
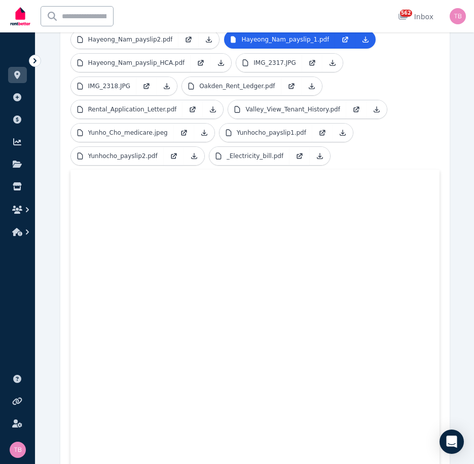
scroll to position [355, 0]
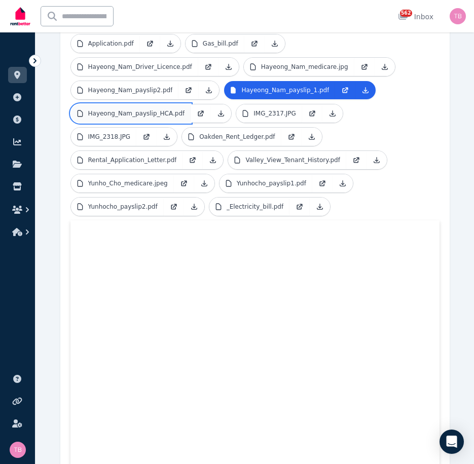
click at [131, 109] on p "Hayeong_Nam_payslip_HCA.pdf" at bounding box center [136, 113] width 97 height 8
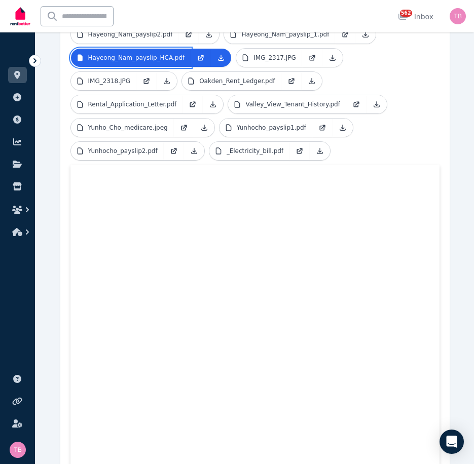
scroll to position [311, 0]
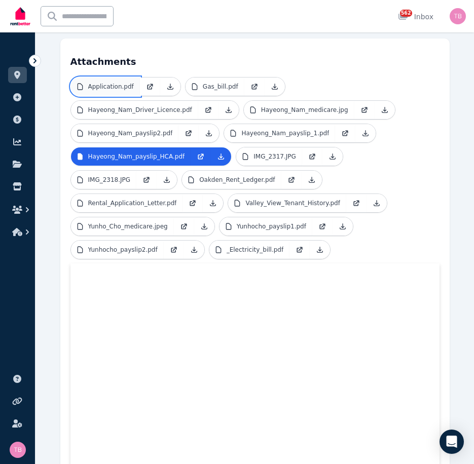
click at [122, 83] on p "Application.pdf" at bounding box center [111, 87] width 46 height 8
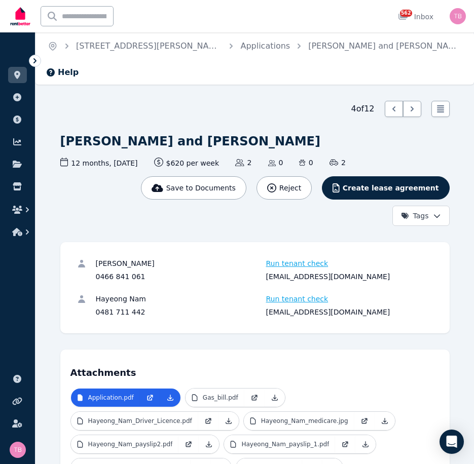
scroll to position [0, 0]
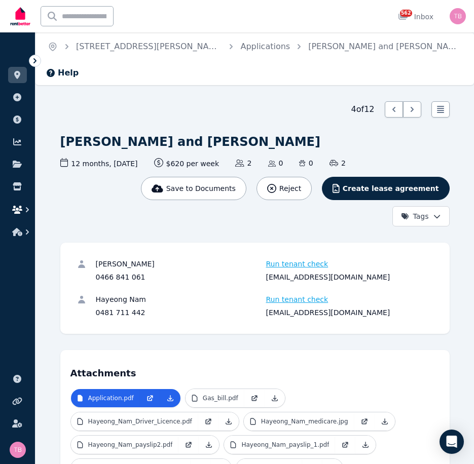
click at [21, 207] on icon "button" at bounding box center [17, 210] width 10 height 8
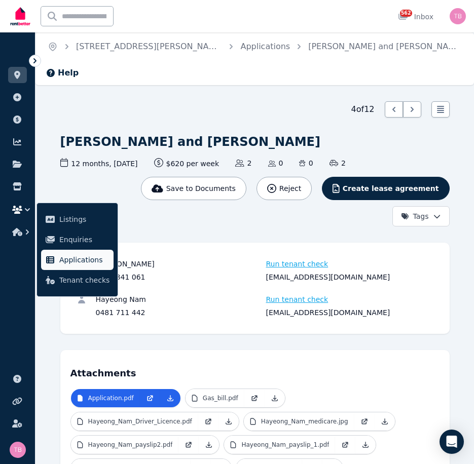
click at [64, 262] on span "Applications" at bounding box center [84, 260] width 50 height 12
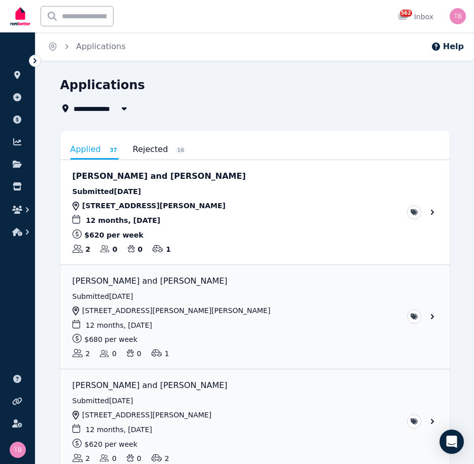
click at [105, 105] on span "All Properties" at bounding box center [105, 108] width 65 height 12
type input "**********"
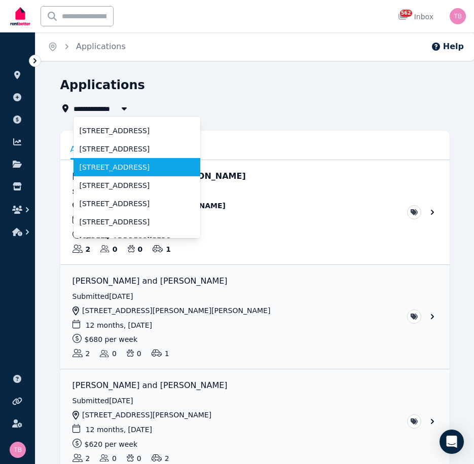
scroll to position [51, 0]
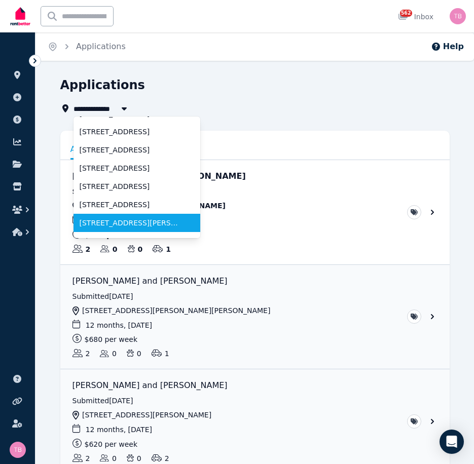
click at [130, 224] on span "[STREET_ADDRESS][PERSON_NAME][PERSON_NAME]" at bounding box center [131, 223] width 102 height 10
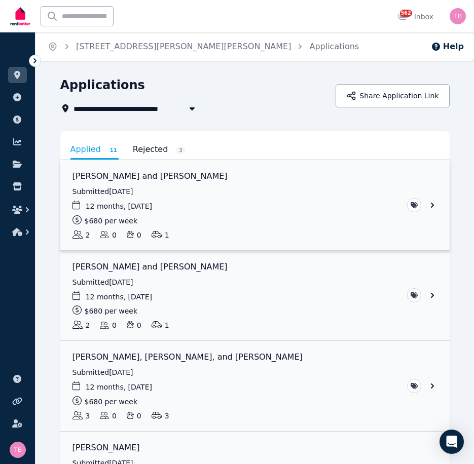
click at [433, 204] on link "View application: Max Gracie and Jenna Peisley" at bounding box center [254, 205] width 389 height 90
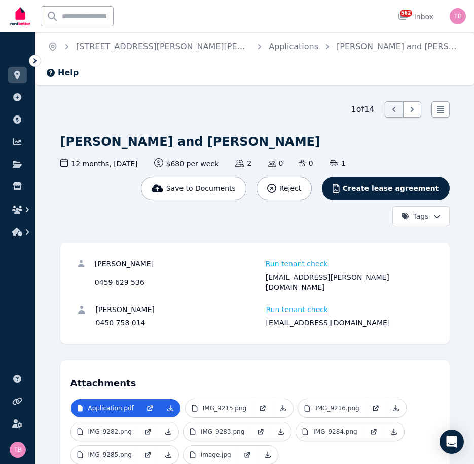
scroll to position [51, 0]
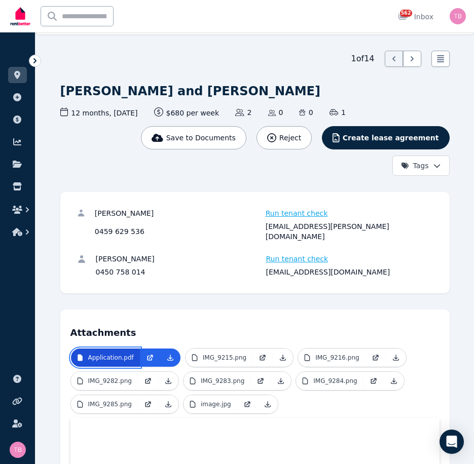
click at [106, 354] on p "Application.pdf" at bounding box center [111, 358] width 46 height 8
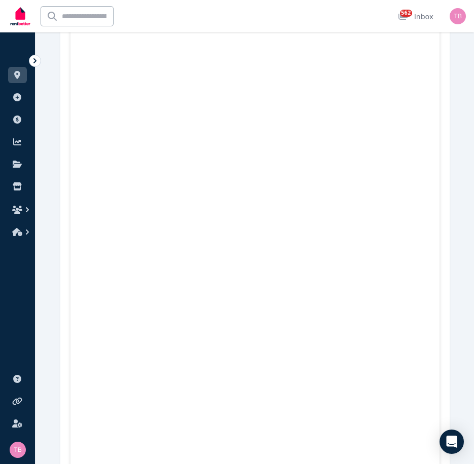
scroll to position [0, 0]
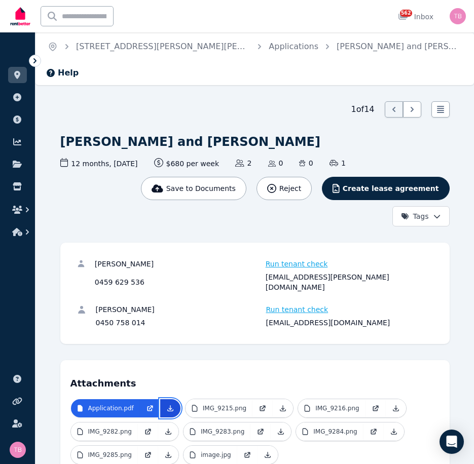
click at [166, 404] on icon at bounding box center [170, 408] width 8 height 8
drag, startPoint x: 457, startPoint y: 121, endPoint x: 462, endPoint y: 113, distance: 9.6
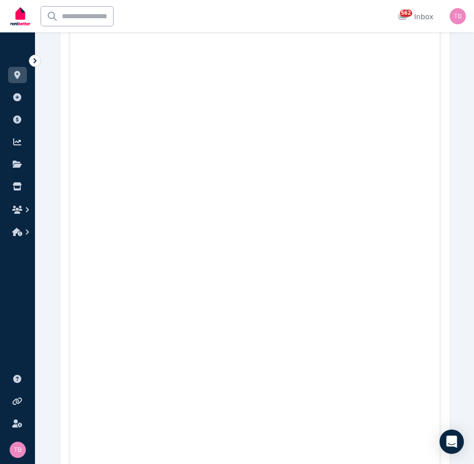
scroll to position [6078, 0]
click at [21, 204] on button "button" at bounding box center [17, 210] width 19 height 18
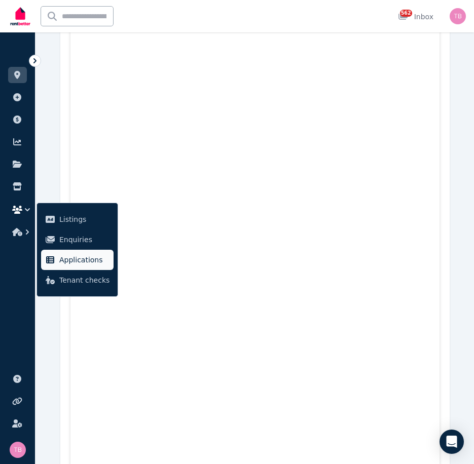
click at [64, 262] on span "Applications" at bounding box center [84, 260] width 50 height 12
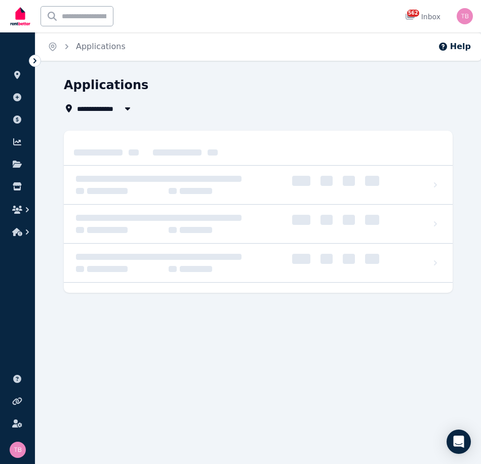
click at [117, 108] on div "**********" at bounding box center [107, 108] width 60 height 12
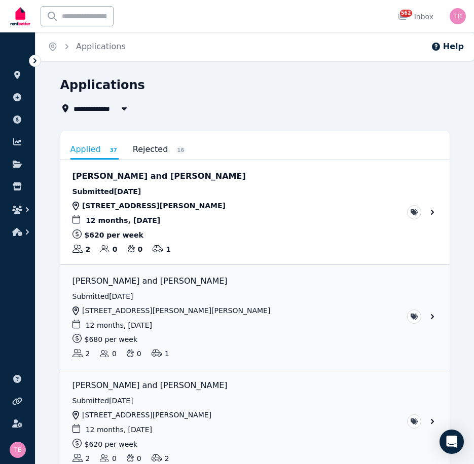
click at [91, 109] on span "All Properties" at bounding box center [105, 108] width 65 height 12
type input "**********"
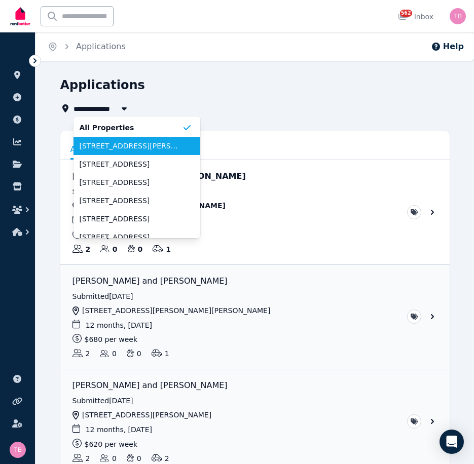
click at [88, 144] on span "[STREET_ADDRESS][PERSON_NAME]" at bounding box center [131, 146] width 102 height 10
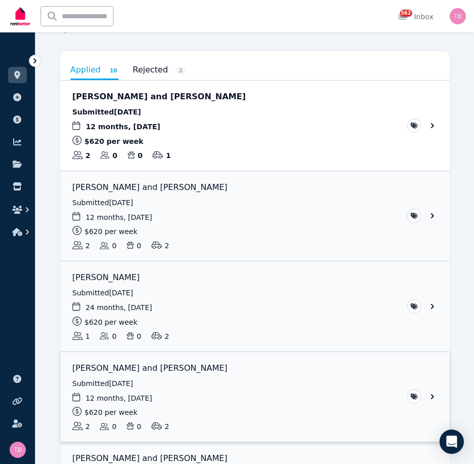
scroll to position [101, 0]
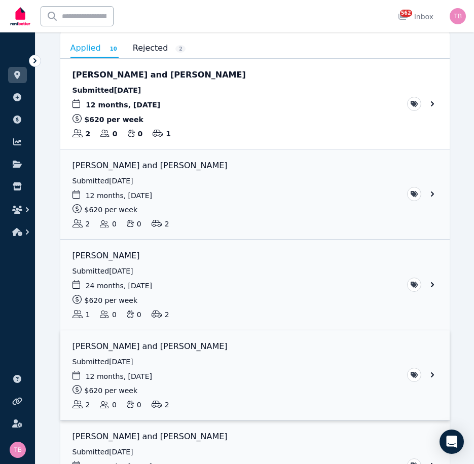
click at [432, 375] on link "View application: Yunho Cho and Hayeong Nam" at bounding box center [254, 375] width 389 height 90
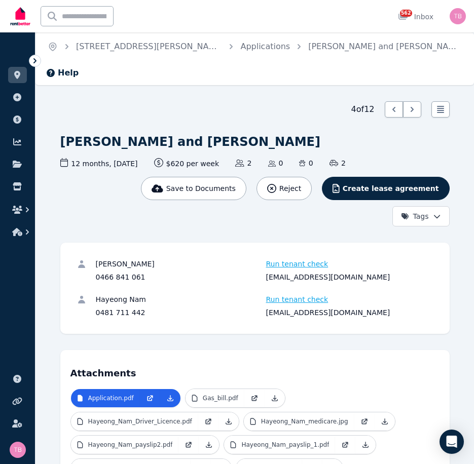
click at [110, 177] on div "Save to Documents Reject Create lease agreement Tags" at bounding box center [254, 202] width 389 height 50
click at [15, 211] on icon "button" at bounding box center [17, 210] width 10 height 8
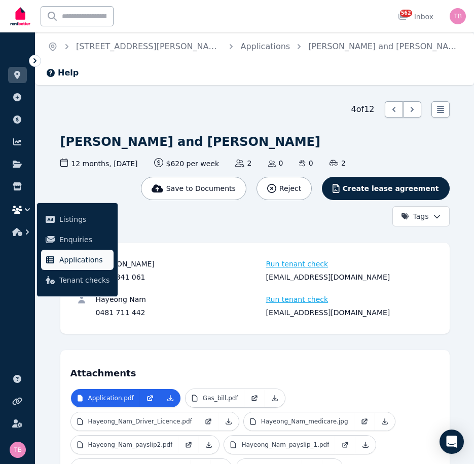
click at [66, 260] on span "Applications" at bounding box center [84, 260] width 50 height 12
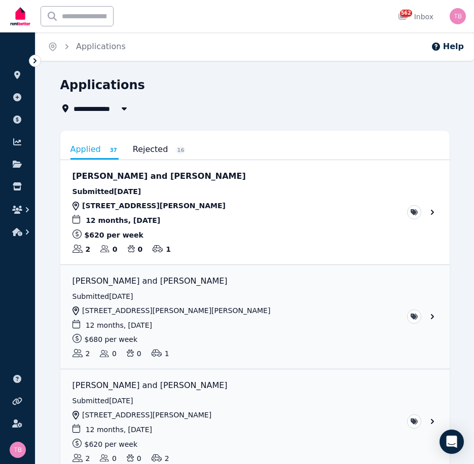
click at [89, 108] on span "All Properties" at bounding box center [105, 108] width 65 height 12
type input "**********"
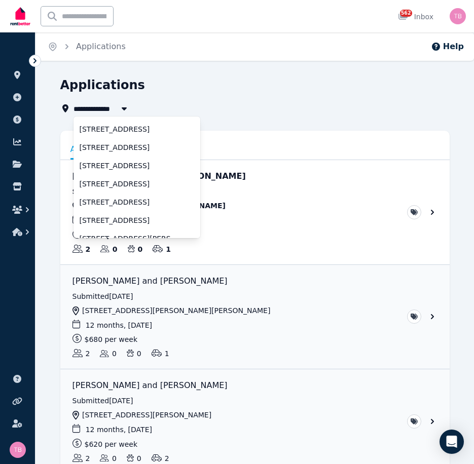
scroll to position [51, 0]
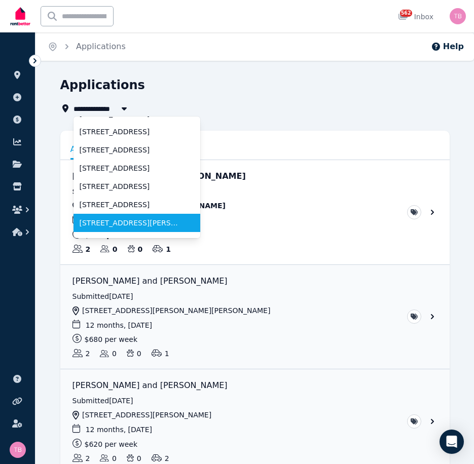
click at [114, 220] on span "[STREET_ADDRESS][PERSON_NAME][PERSON_NAME]" at bounding box center [131, 223] width 102 height 10
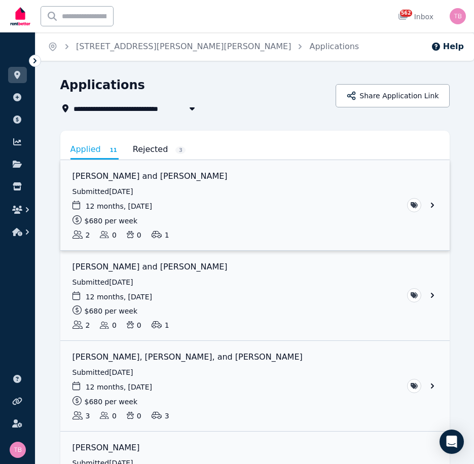
click at [433, 206] on link "View application: Max Gracie and Jenna Peisley" at bounding box center [254, 205] width 389 height 90
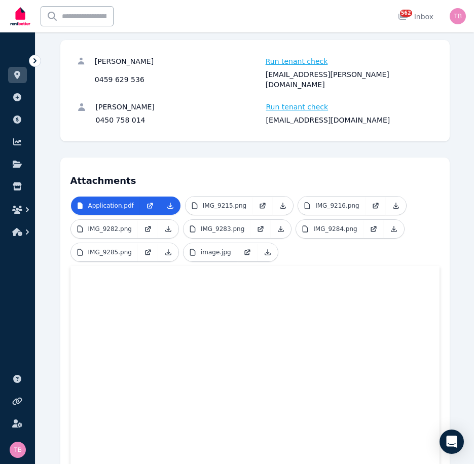
scroll to position [253, 0]
